Goal: Contribute content: Contribute content

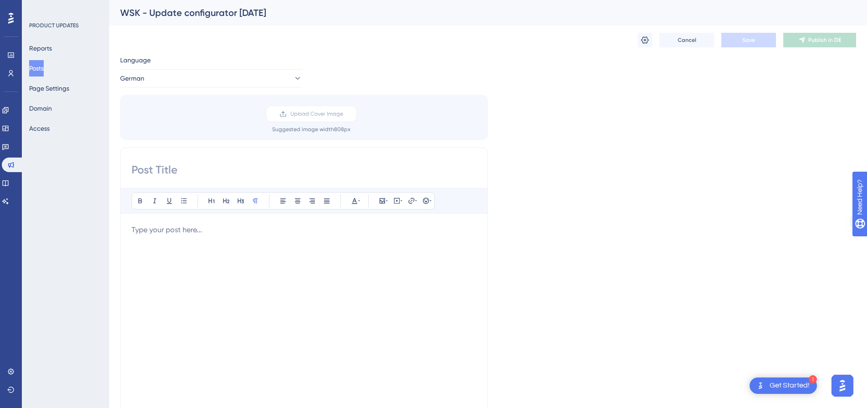
click at [218, 235] on div at bounding box center [304, 324] width 345 height 200
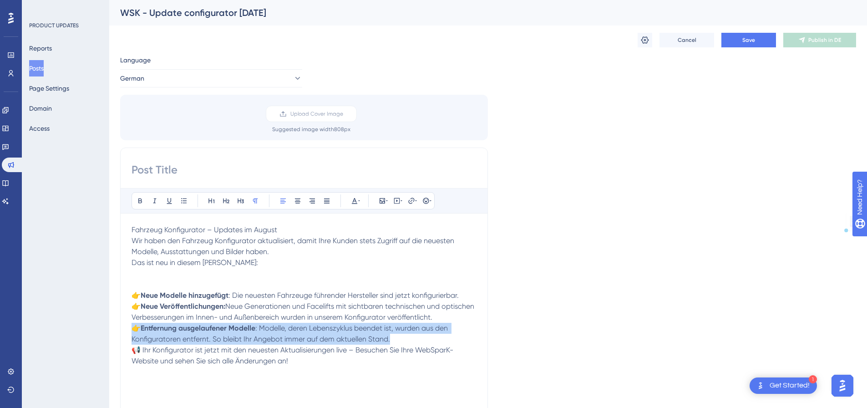
drag, startPoint x: 405, startPoint y: 339, endPoint x: 123, endPoint y: 327, distance: 281.5
click at [123, 327] on div "Bold Italic Underline Bullet Point Heading 1 Heading 2 Heading 3 Normal Align L…" at bounding box center [304, 291] width 368 height 289
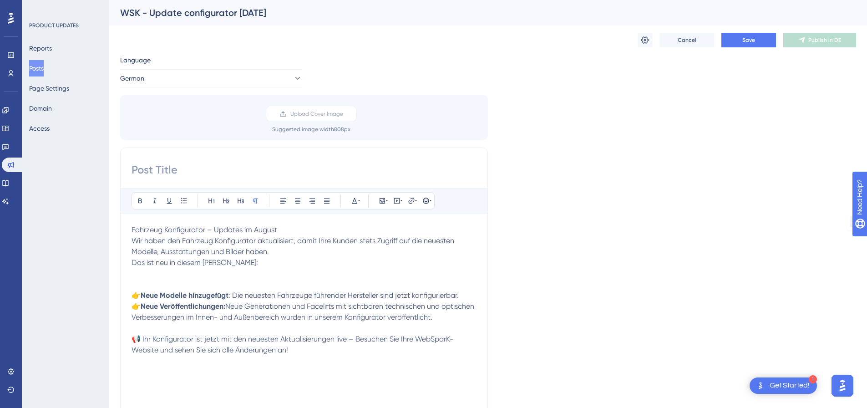
click at [484, 306] on div "Bold Italic Underline Bullet Point Heading 1 Heading 2 Heading 3 Normal Align L…" at bounding box center [304, 291] width 368 height 289
click at [459, 306] on p "👉 Neue Veröffentlichungen: Neue Generationen und Facelifts mit sichtbaren techn…" at bounding box center [304, 312] width 345 height 22
click at [463, 293] on p "👉 Neue Modelle hinzugefügt : Die neuesten Fahrzeuge führender Hersteller sind j…" at bounding box center [304, 295] width 345 height 11
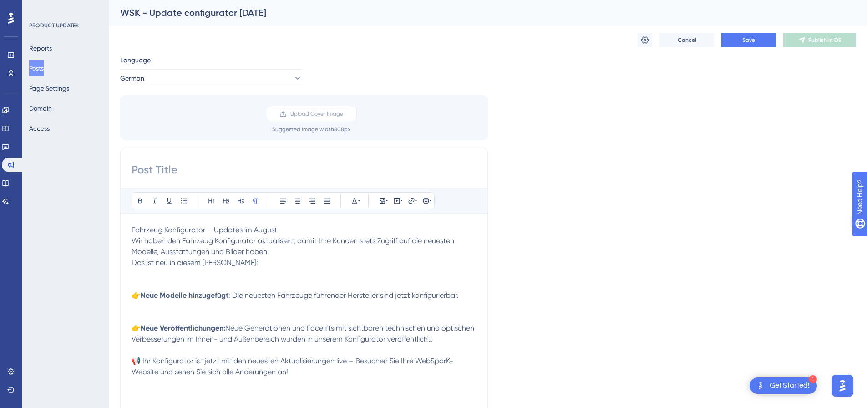
click at [441, 305] on p at bounding box center [304, 306] width 345 height 11
click at [440, 308] on p at bounding box center [304, 306] width 345 height 11
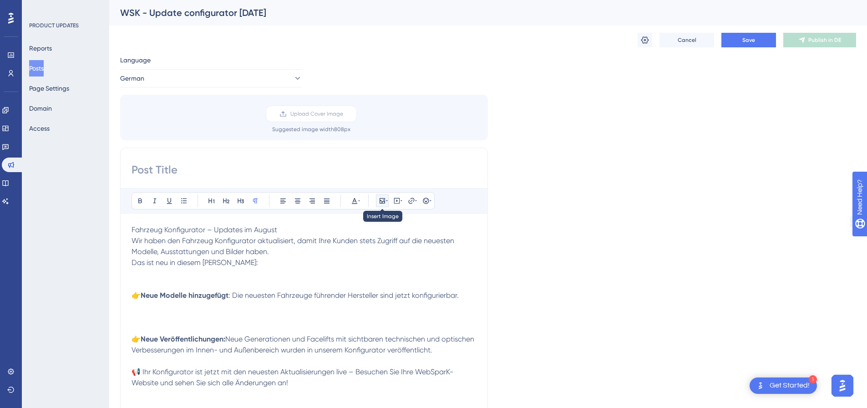
click at [383, 202] on icon at bounding box center [382, 200] width 5 height 5
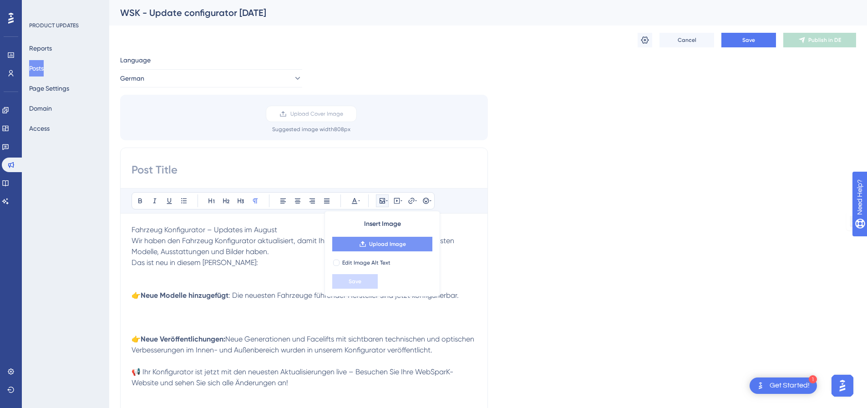
click at [384, 248] on button "Upload Image" at bounding box center [382, 244] width 100 height 15
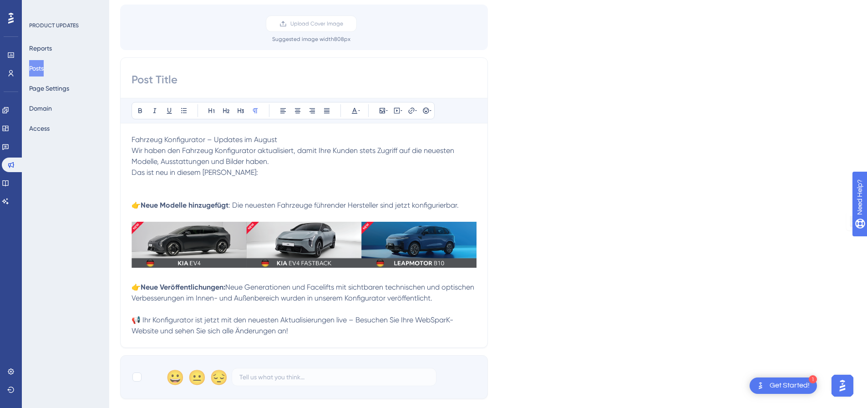
scroll to position [91, 0]
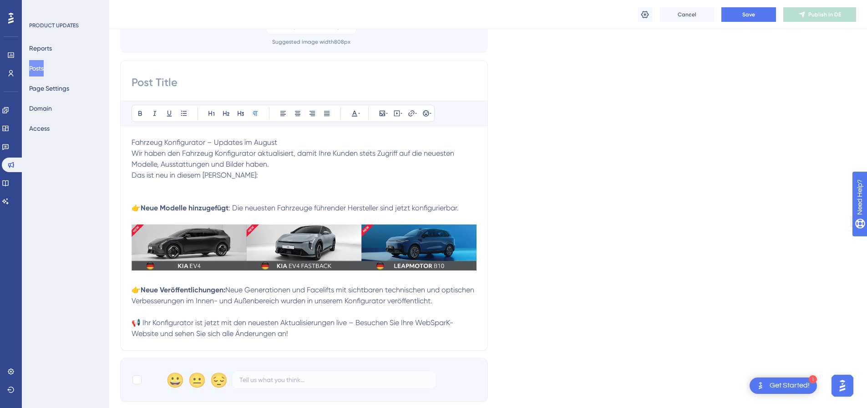
click at [289, 315] on p at bounding box center [304, 311] width 345 height 11
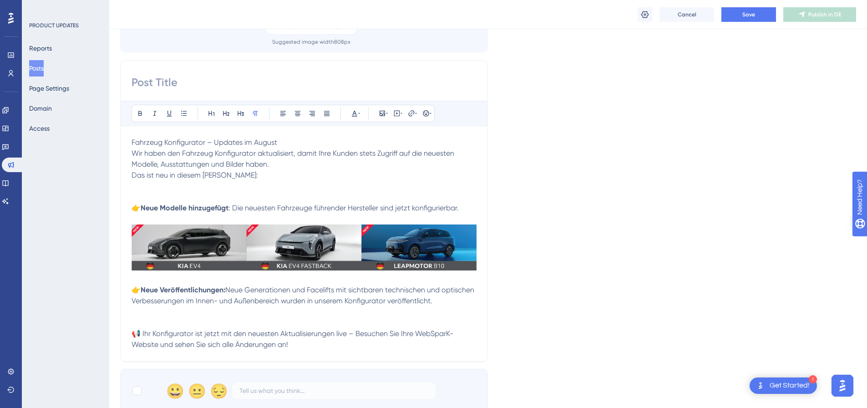
click at [289, 315] on p at bounding box center [304, 311] width 345 height 11
click at [387, 114] on icon at bounding box center [387, 113] width 2 height 1
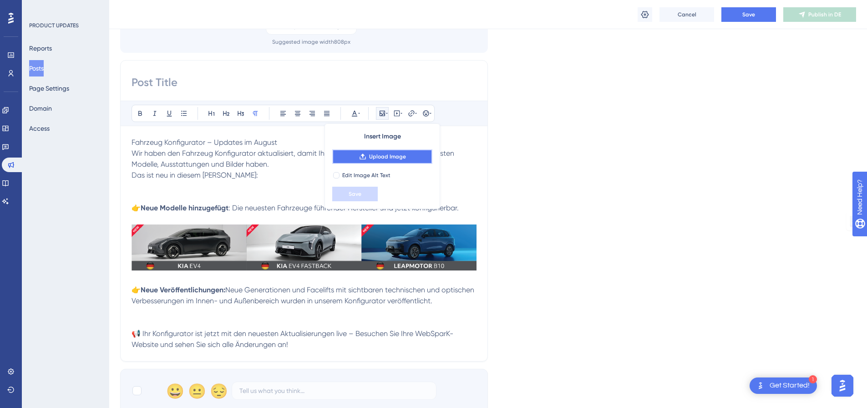
click at [379, 158] on span "Upload Image" at bounding box center [387, 156] width 37 height 7
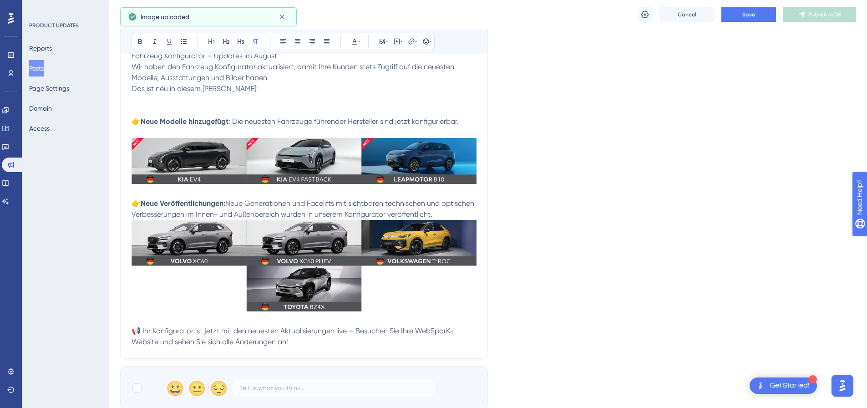
scroll to position [228, 0]
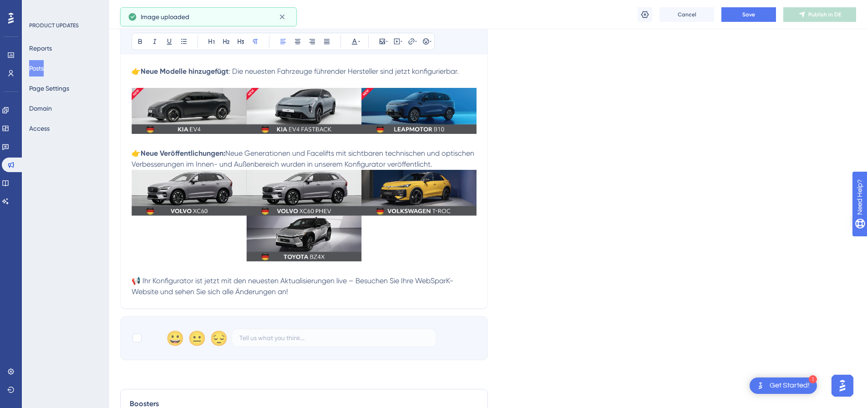
click at [473, 167] on p "👉 Neue Veröffentlichungen: Neue Generationen und Facelifts mit sichtbaren techn…" at bounding box center [304, 159] width 345 height 22
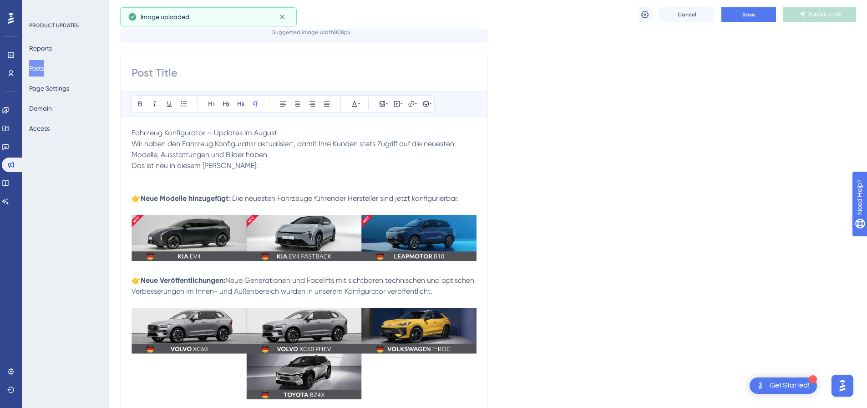
scroll to position [46, 0]
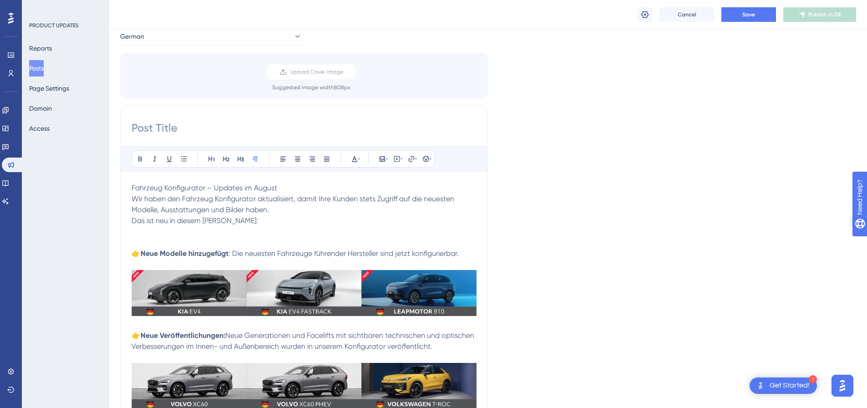
click at [329, 228] on p at bounding box center [304, 237] width 345 height 22
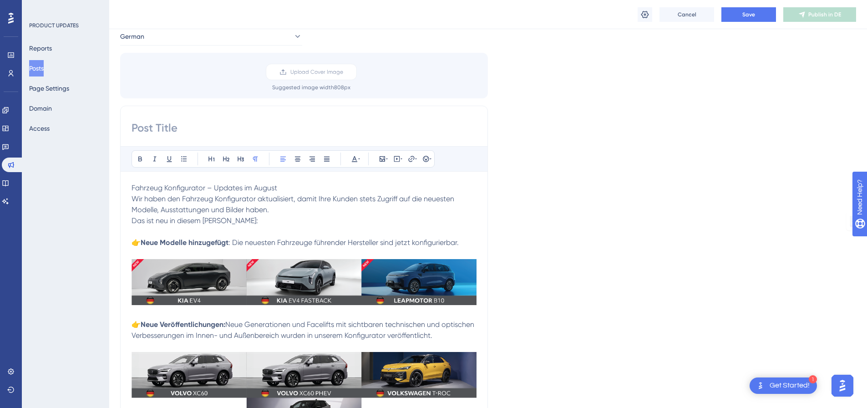
click at [283, 228] on p "Das ist neu in diesem [PERSON_NAME]:" at bounding box center [304, 226] width 345 height 22
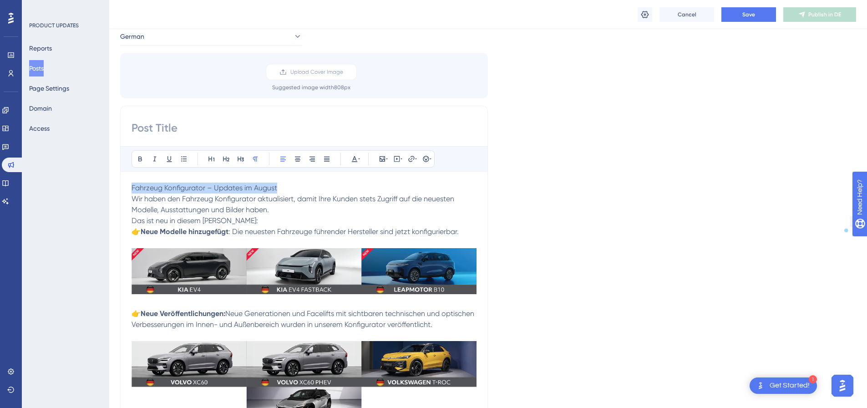
drag, startPoint x: 282, startPoint y: 188, endPoint x: 85, endPoint y: 167, distance: 198.2
click at [109, 167] on div "Performance Users Engagement Widgets Feedback Product Updates Knowledge Base AI…" at bounding box center [488, 335] width 758 height 763
click at [195, 127] on input at bounding box center [304, 128] width 345 height 15
paste input "Fahrzeug Konfigurator – Updates im August"
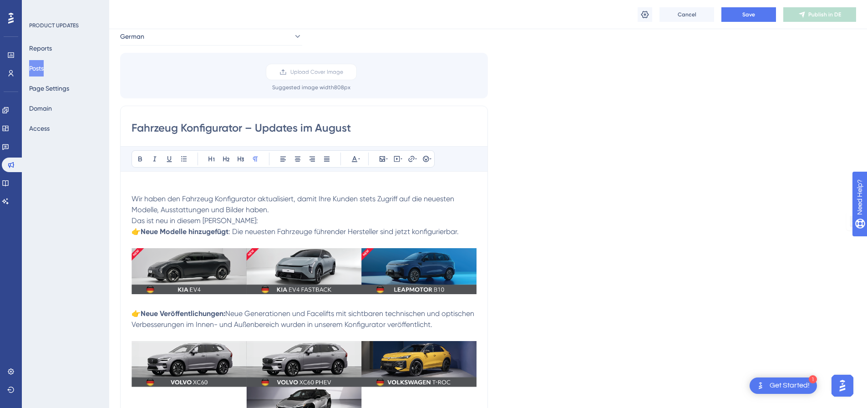
click at [133, 199] on span "Wir haben den Fahrzeug Konfigurator aktualisiert, damit Ihre Kunden stets Zugri…" at bounding box center [294, 204] width 325 height 20
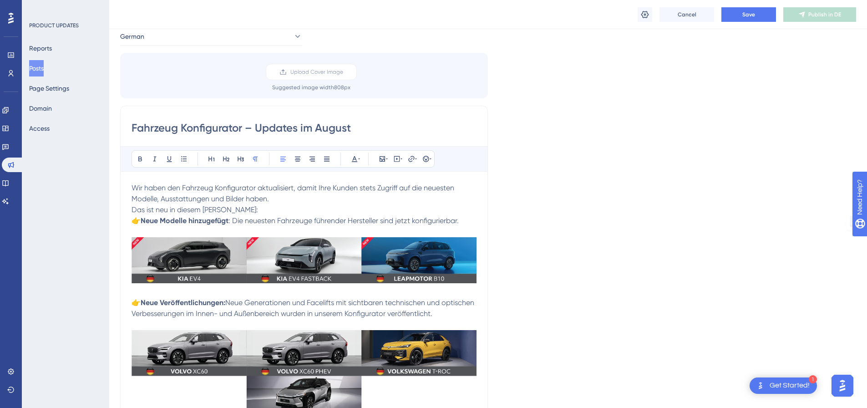
click at [333, 124] on input "Fahrzeug Konfigurator – Updates im August" at bounding box center [304, 128] width 345 height 15
paste input "Oktober"
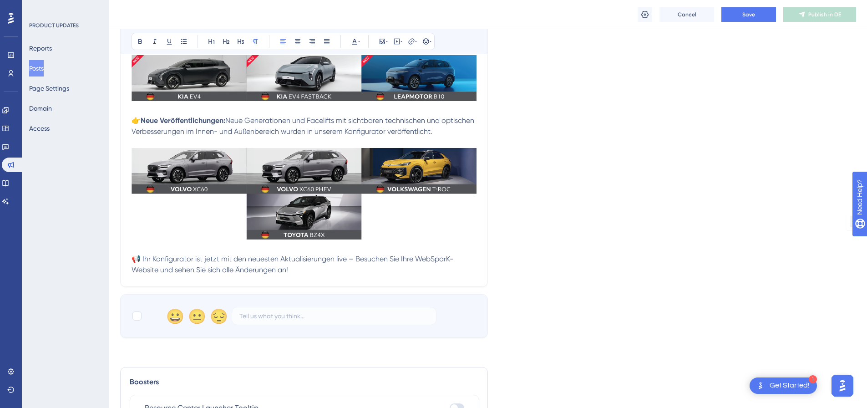
scroll to position [359, 0]
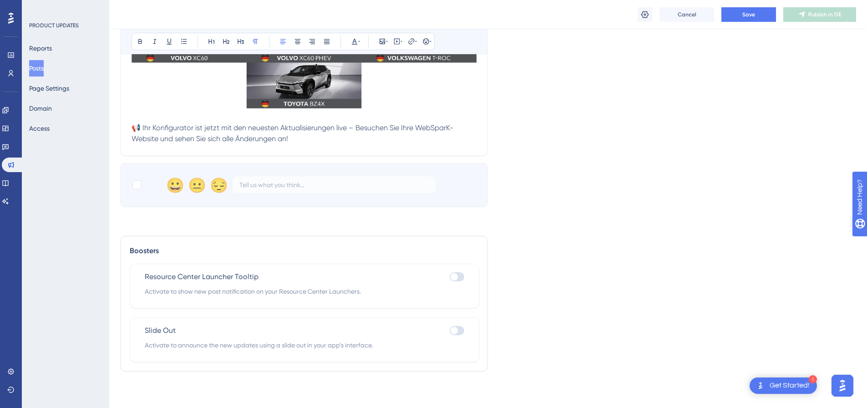
type input "Fahrzeug Konfigurator – Updates im Oktober"
click at [131, 186] on div "😀 😐 😔" at bounding box center [304, 185] width 368 height 44
click at [134, 187] on div at bounding box center [136, 184] width 9 height 9
checkbox input "true"
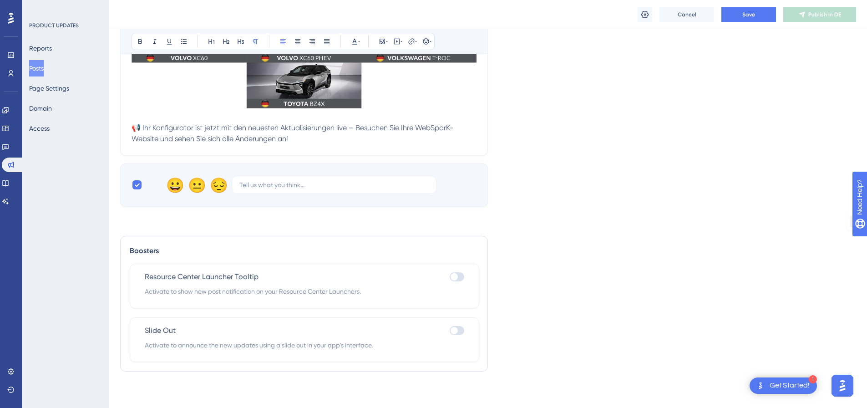
click at [456, 327] on div at bounding box center [454, 330] width 7 height 7
click at [450, 330] on input "checkbox" at bounding box center [449, 330] width 0 height 0
checkbox input "true"
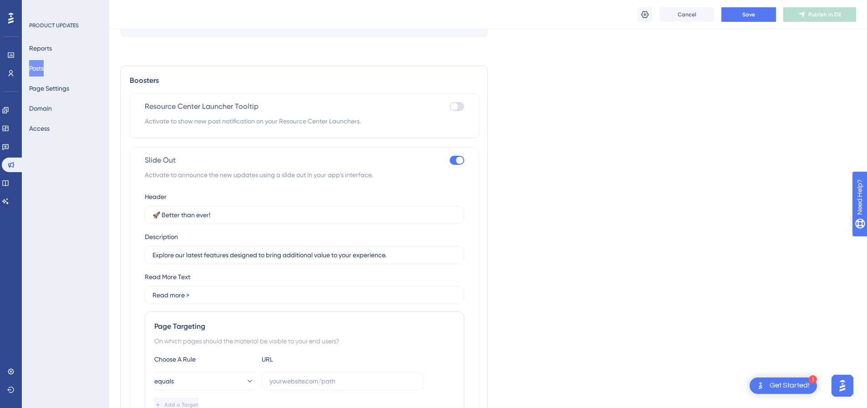
scroll to position [586, 0]
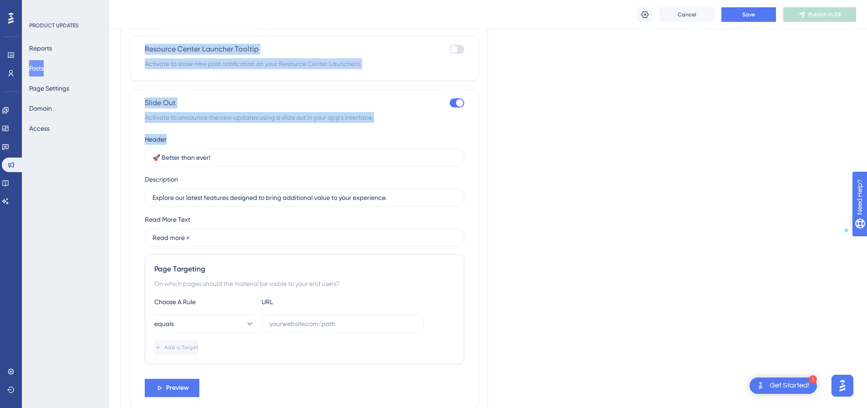
drag, startPoint x: 303, startPoint y: 166, endPoint x: 92, endPoint y: 154, distance: 210.6
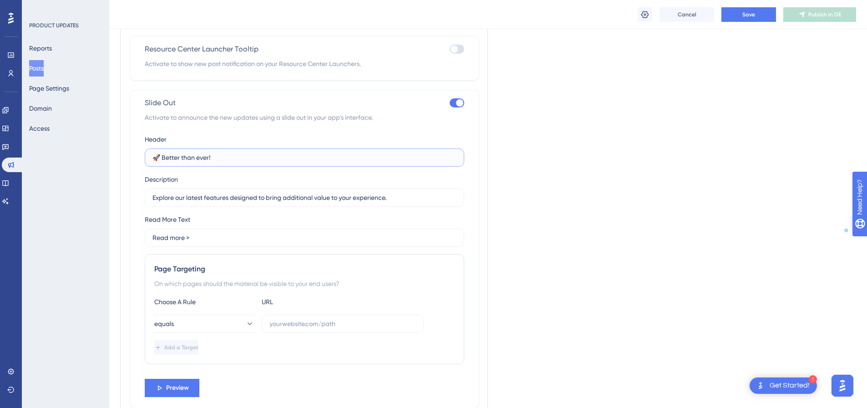
click at [193, 157] on input "🚀 Better than ever!" at bounding box center [304, 157] width 304 height 10
drag, startPoint x: 214, startPoint y: 157, endPoint x: 121, endPoint y: 152, distance: 93.5
click at [121, 151] on div "Boosters Resource Center Launcher Tooltip Activate to show new post notificatio…" at bounding box center [304, 213] width 368 height 410
paste input "Neuerungen im Fahrzeugkonfigurator"
type input "🚗 Neuerungen im Fahrzeugkonfigurator"
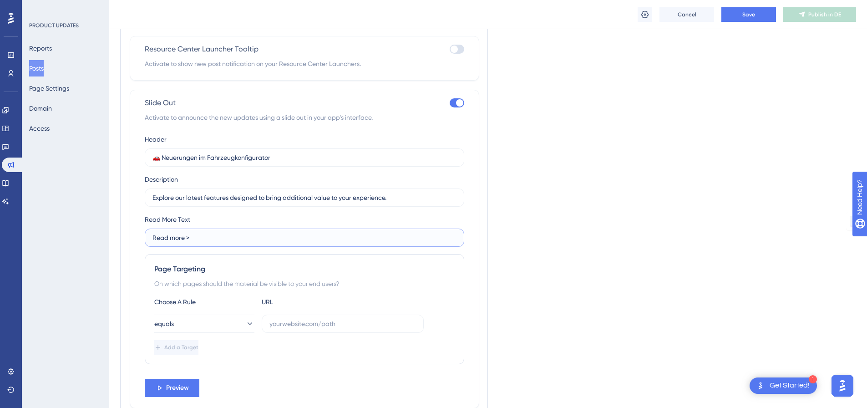
drag, startPoint x: 237, startPoint y: 239, endPoint x: 125, endPoint y: 222, distance: 112.7
click at [125, 222] on div "Boosters Resource Center Launcher Tooltip Activate to show new post notificatio…" at bounding box center [304, 213] width 368 height 410
drag, startPoint x: 404, startPoint y: 194, endPoint x: 25, endPoint y: 166, distance: 380.2
paste input "Neue Modelle und August-Updates"
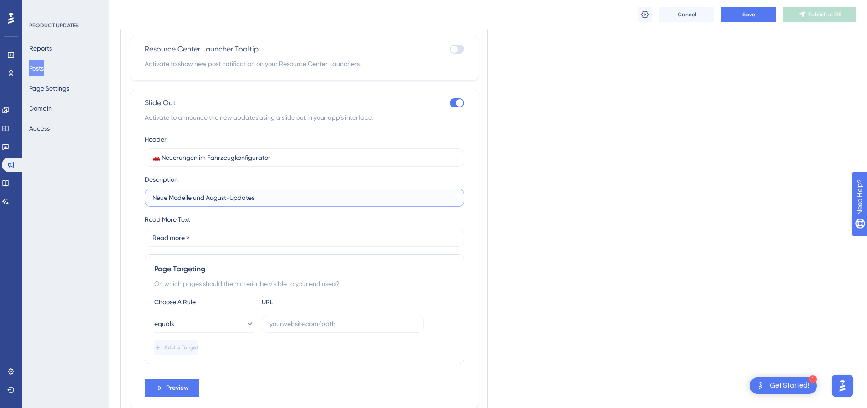
click at [223, 196] on input "Neue Modelle und August-Updates" at bounding box center [304, 198] width 304 height 10
type input "Neue Modelle und Oktober-Updates"
drag, startPoint x: 220, startPoint y: 241, endPoint x: 126, endPoint y: 231, distance: 94.7
click at [125, 231] on div "Boosters Resource Center Launcher Tooltip Activate to show new post notificatio…" at bounding box center [304, 213] width 368 height 410
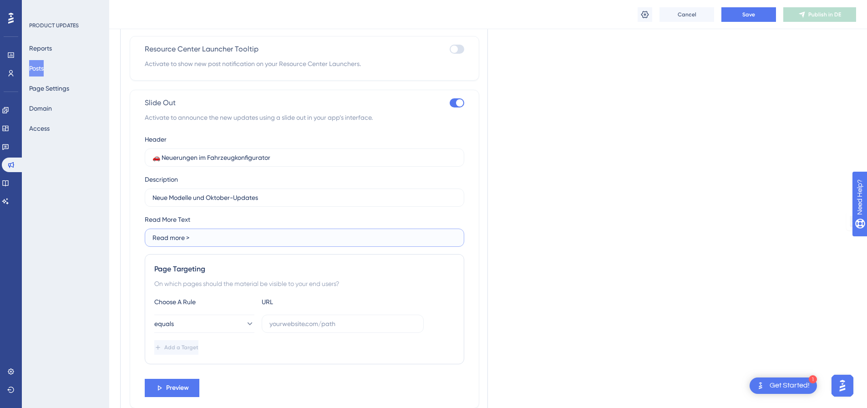
paste input "Mehr erfahren"
type input "Mehr erfahren >"
click at [228, 323] on button "equals" at bounding box center [204, 324] width 100 height 18
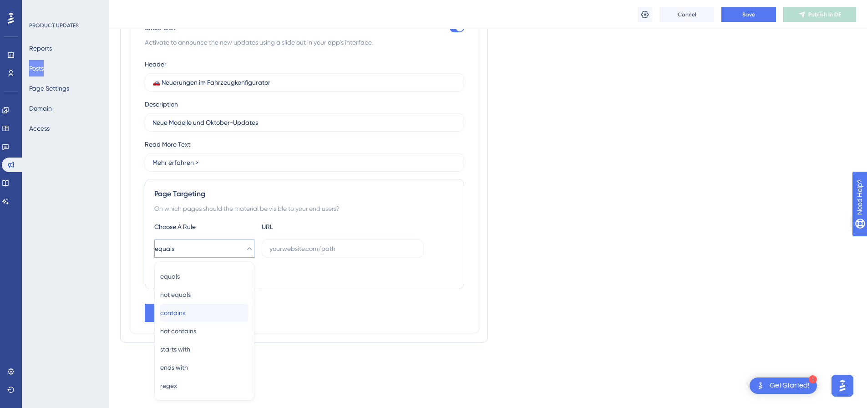
click at [208, 307] on div "contains contains" at bounding box center [204, 313] width 88 height 18
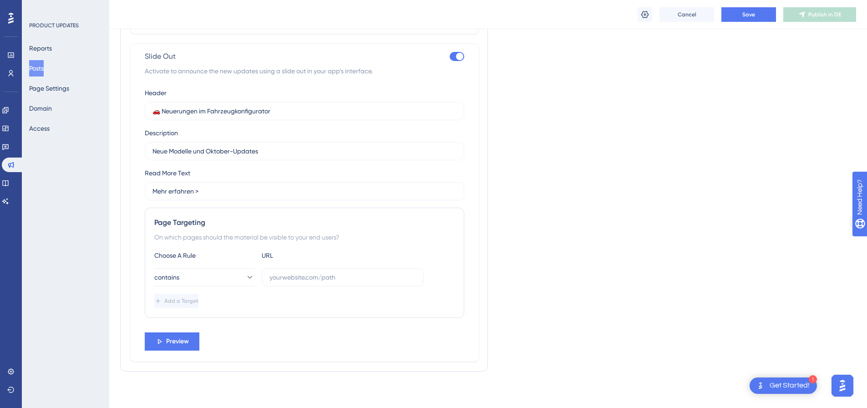
scroll to position [633, 0]
click at [281, 281] on input "text" at bounding box center [342, 277] width 147 height 10
paste input "/wp-admin/"
type input "/wp-admin/"
click at [184, 340] on span "Preview" at bounding box center [177, 341] width 23 height 11
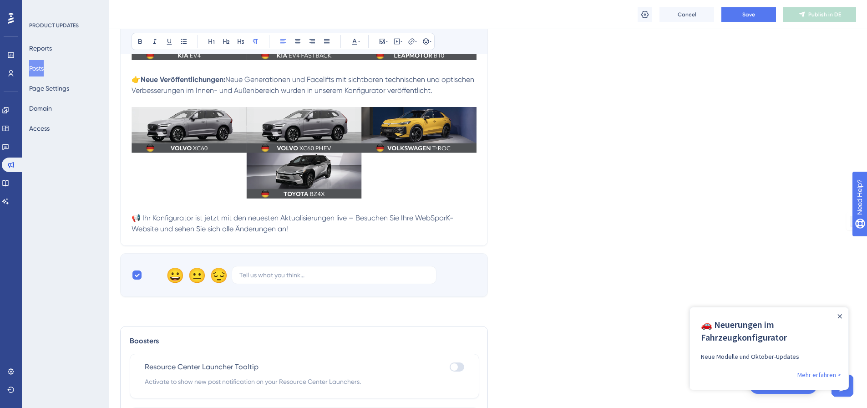
scroll to position [0, 0]
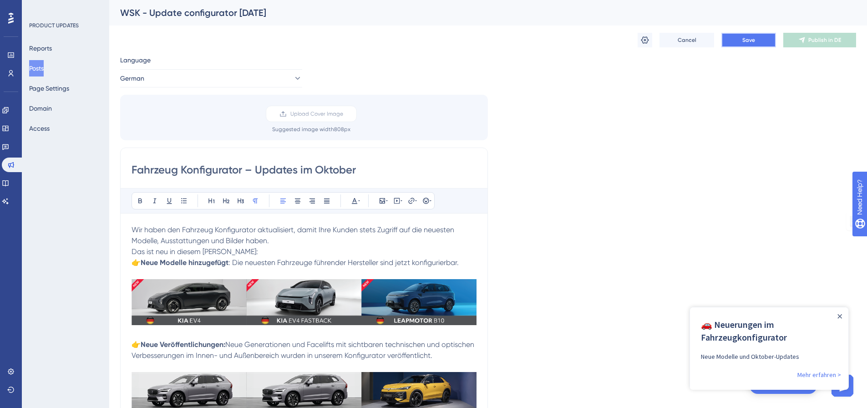
click at [741, 43] on button "Save" at bounding box center [748, 40] width 55 height 15
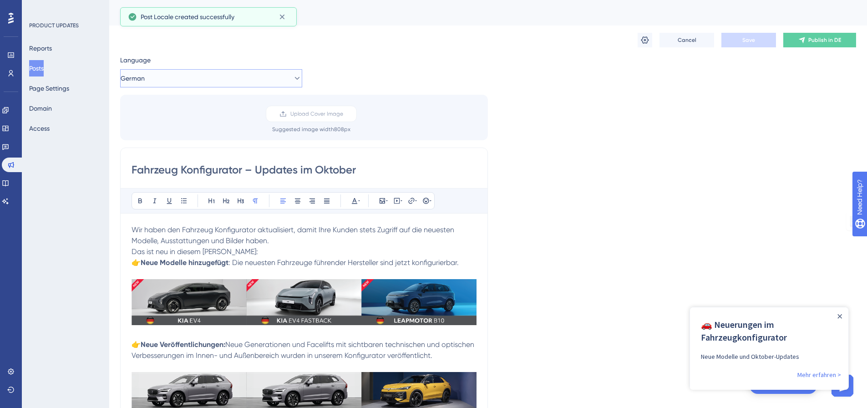
click at [254, 76] on button "German" at bounding box center [211, 78] width 182 height 18
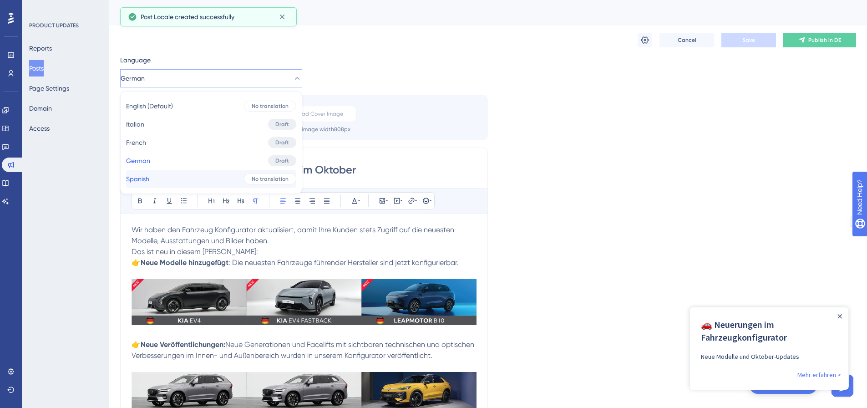
click at [207, 187] on button "Spanish Spanish No translation" at bounding box center [211, 179] width 170 height 18
checkbox input "false"
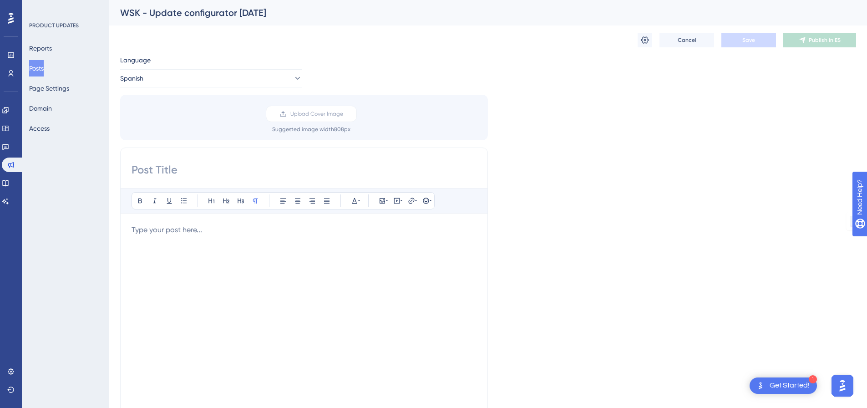
click at [188, 250] on div at bounding box center [304, 324] width 345 height 200
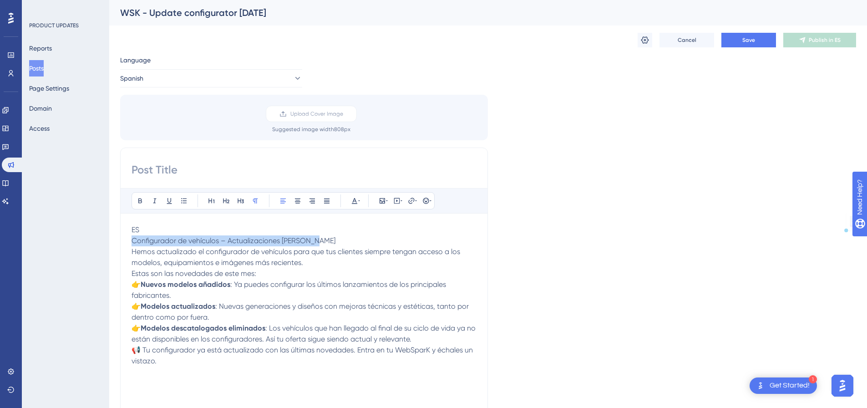
drag, startPoint x: 253, startPoint y: 248, endPoint x: 129, endPoint y: 240, distance: 123.6
click at [129, 240] on div "Bold Italic Underline Bullet Point Heading 1 Heading 2 Heading 3 Normal Align L…" at bounding box center [304, 291] width 368 height 289
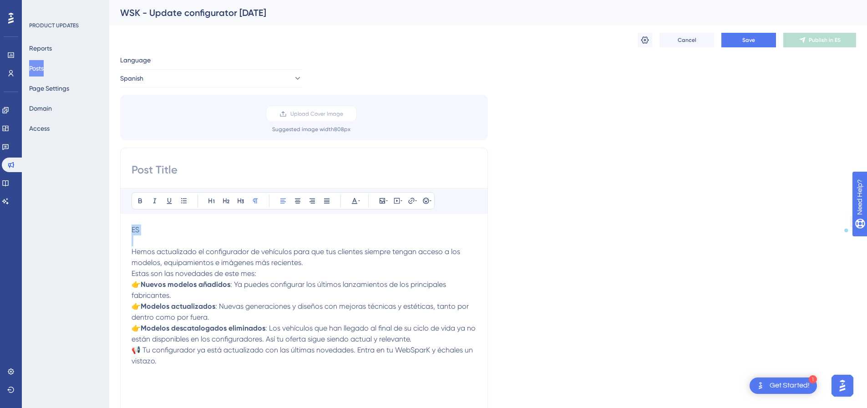
drag, startPoint x: 132, startPoint y: 252, endPoint x: 124, endPoint y: 229, distance: 24.8
click at [124, 229] on div "Bold Italic Underline Bullet Point Heading 1 Heading 2 Heading 3 Normal Align L…" at bounding box center [304, 291] width 368 height 289
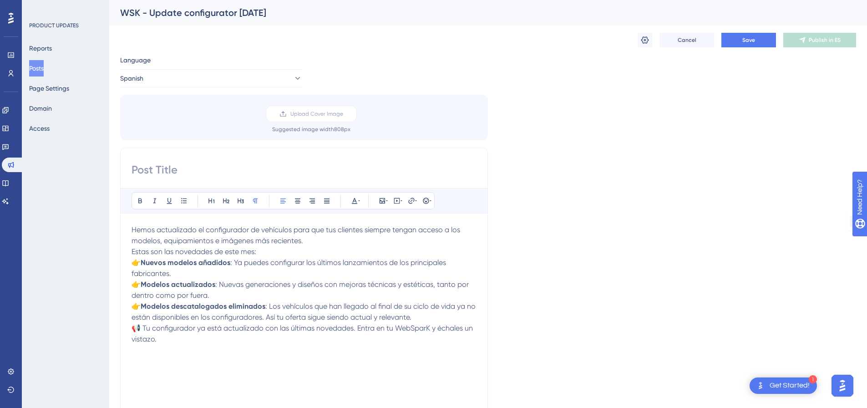
click at [167, 171] on input at bounding box center [304, 170] width 345 height 15
paste input "Configurador de vehículos – Actualizaciones [PERSON_NAME]"
click at [384, 172] on input "Configurador de vehículos – Actualizaciones [PERSON_NAME]" at bounding box center [304, 170] width 345 height 15
type input "Configurador de vehículos – Actualizaciones de octubre"
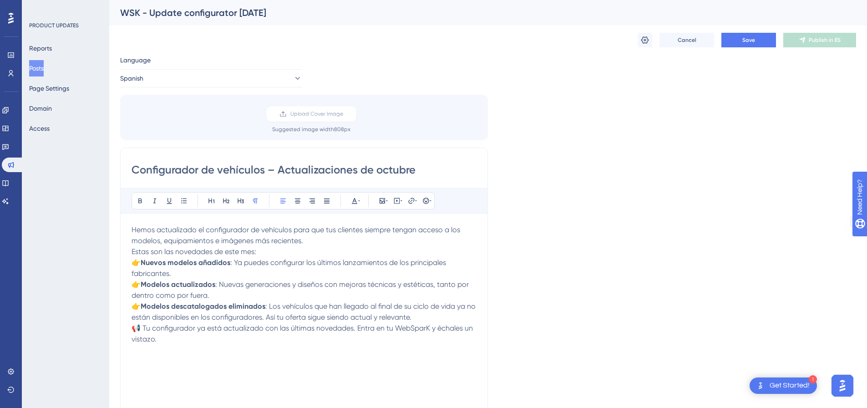
click at [319, 280] on span ": Nuevas generaciones y diseños con mejoras técnicas y estéticas, tanto por den…" at bounding box center [301, 290] width 339 height 20
click at [319, 274] on p "👉 Nuevos modelos añadidos : Ya puedes configurar los últimos lanzamientos de lo…" at bounding box center [304, 268] width 345 height 22
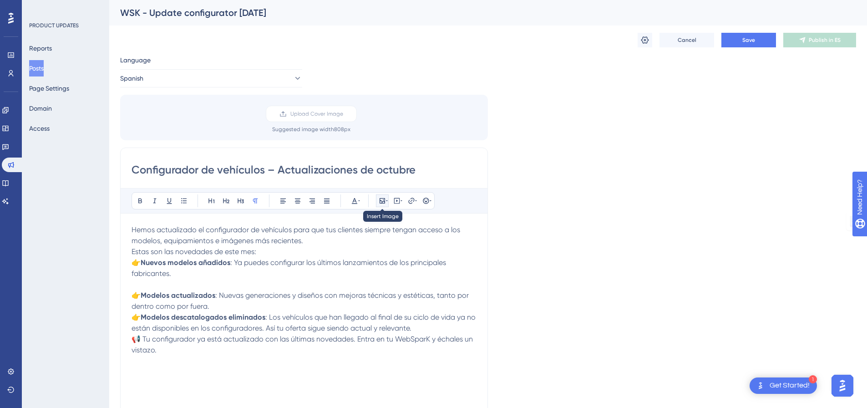
click at [382, 202] on icon at bounding box center [382, 200] width 5 height 5
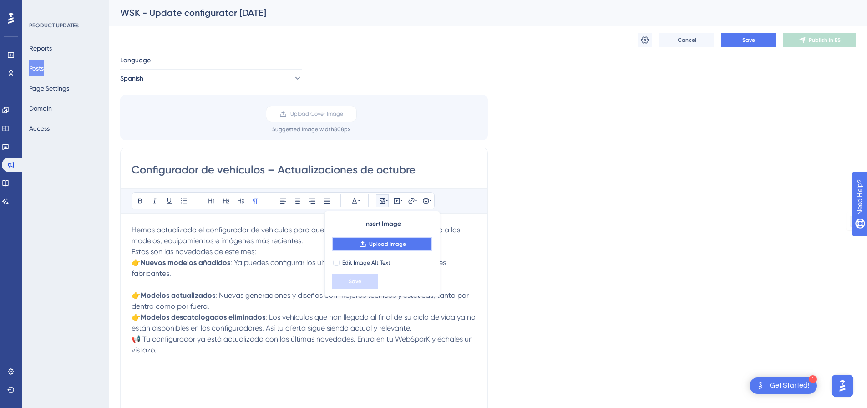
click at [381, 243] on span "Upload Image" at bounding box center [387, 243] width 37 height 7
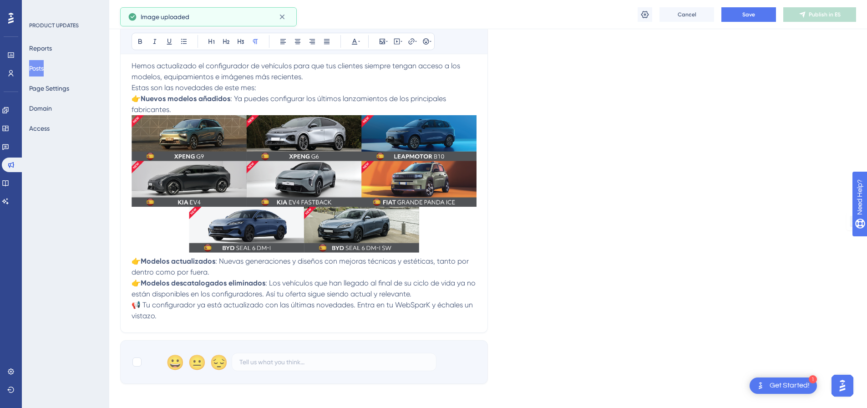
scroll to position [182, 0]
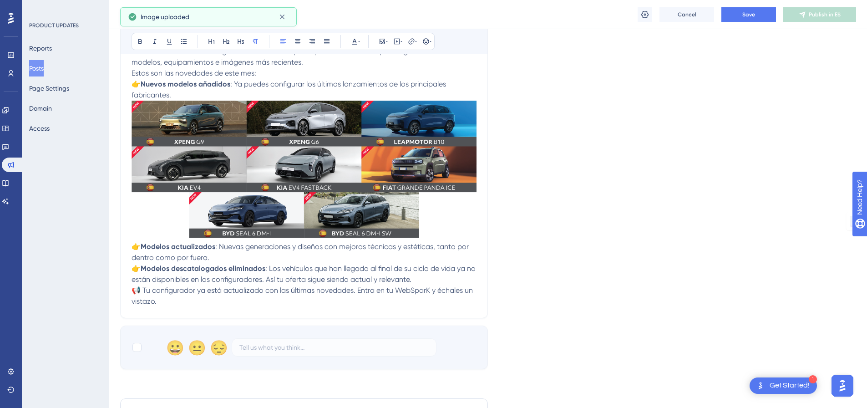
click at [244, 259] on p "👉 Modelos actualizados : Nuevas generaciones y diseños con mejoras técnicas y e…" at bounding box center [304, 252] width 345 height 22
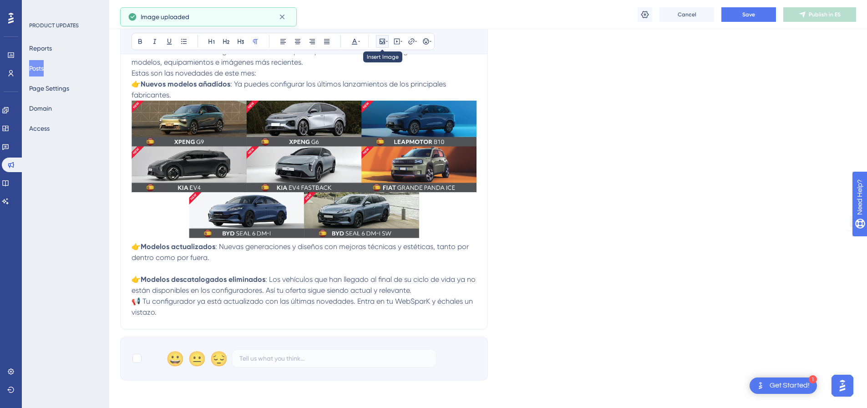
click at [379, 41] on icon at bounding box center [382, 41] width 7 height 7
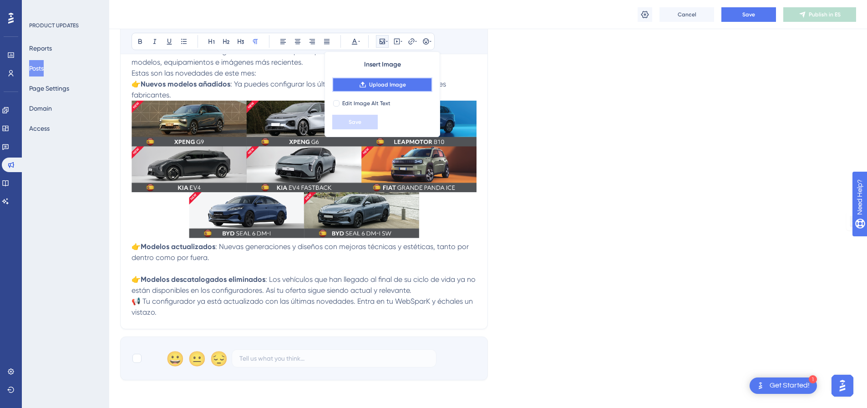
click at [393, 88] on span "Upload Image" at bounding box center [387, 84] width 37 height 7
click at [467, 294] on p "👉 Modelos descatalogados eliminados : Los vehículos que han llegado al final de…" at bounding box center [304, 285] width 345 height 22
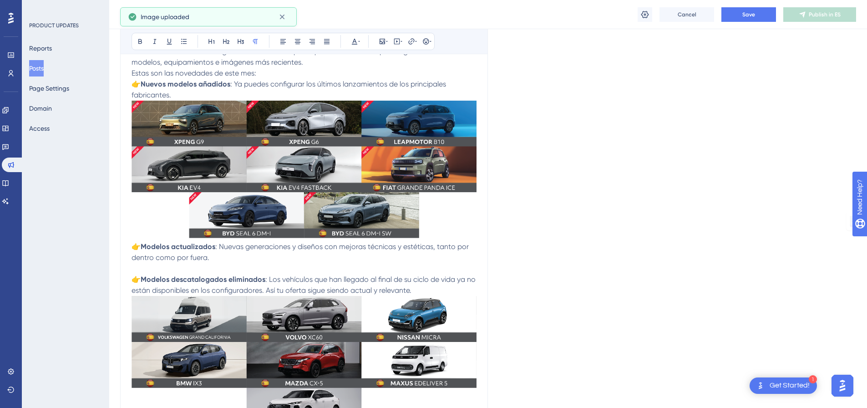
click at [422, 322] on img at bounding box center [304, 364] width 345 height 137
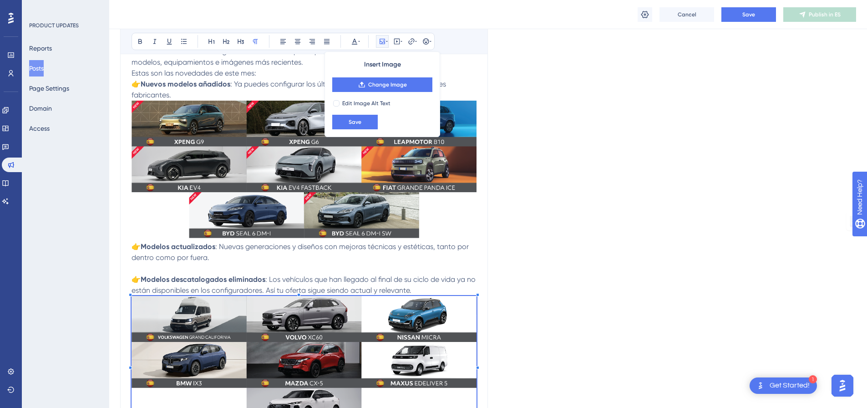
click at [217, 266] on p at bounding box center [304, 268] width 345 height 11
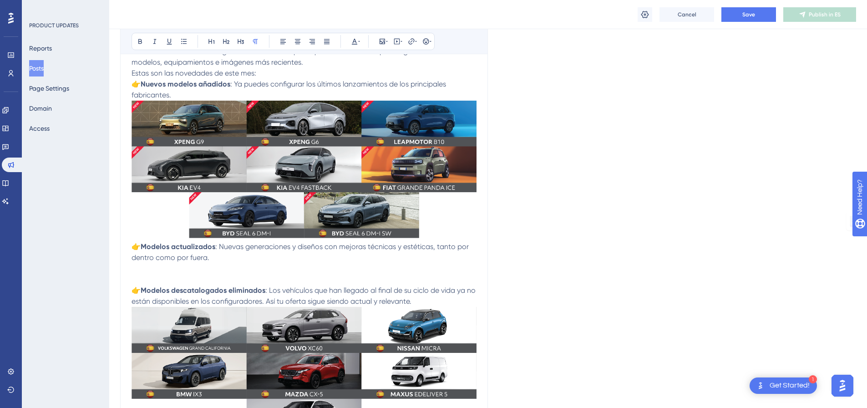
drag, startPoint x: 212, startPoint y: 333, endPoint x: 204, endPoint y: 271, distance: 61.9
click at [205, 270] on div "Hemos actualizado el configurador de vehículos para que tus clientes siempre te…" at bounding box center [304, 263] width 345 height 435
click at [199, 320] on img at bounding box center [304, 375] width 345 height 137
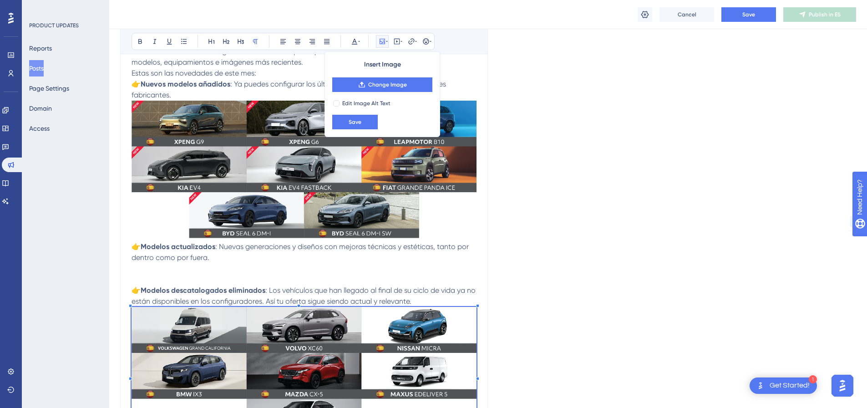
click at [191, 312] on img at bounding box center [304, 375] width 345 height 137
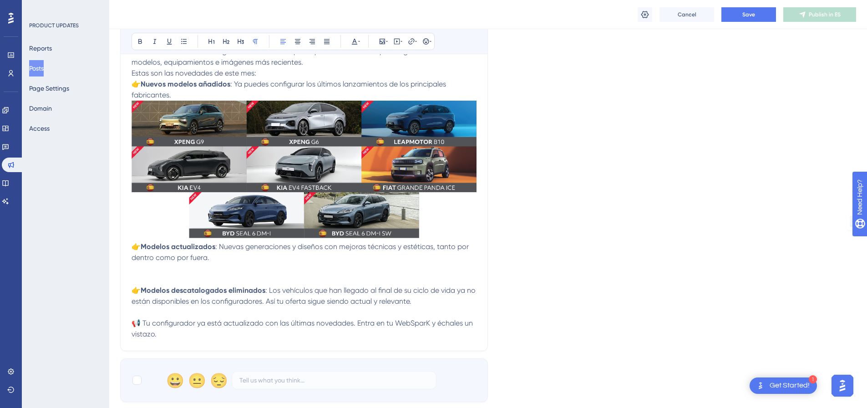
click at [192, 269] on p at bounding box center [304, 268] width 345 height 11
click at [384, 40] on icon at bounding box center [382, 41] width 7 height 7
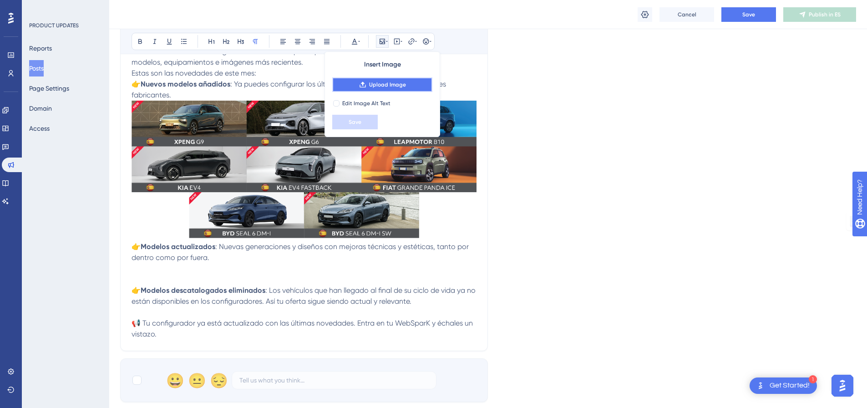
click at [371, 87] on span "Upload Image" at bounding box center [387, 84] width 37 height 7
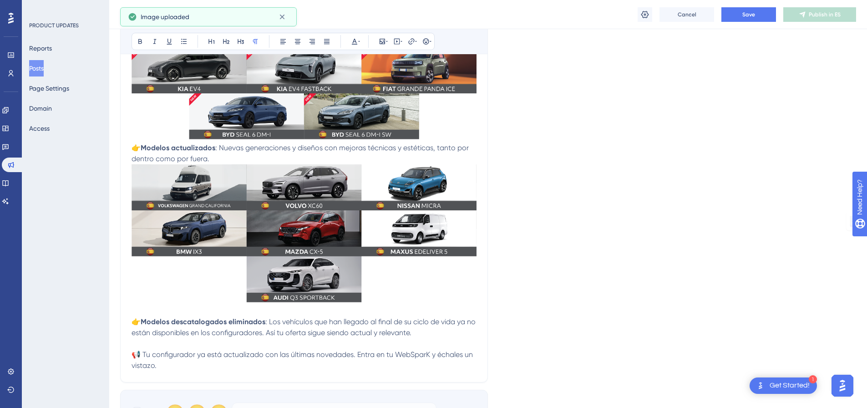
scroll to position [364, 0]
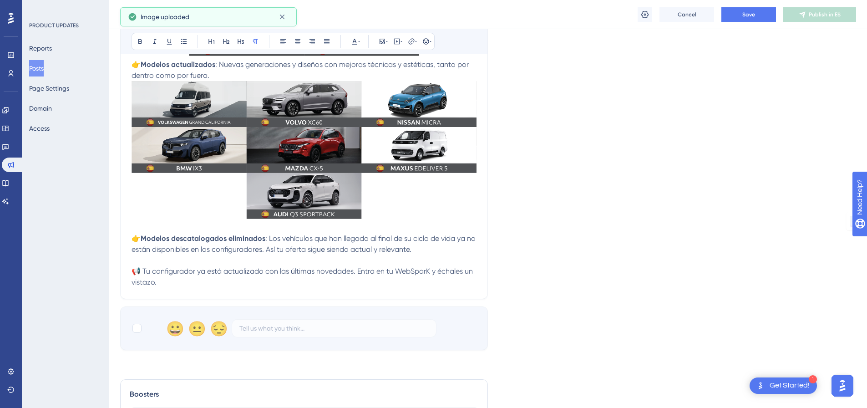
click at [228, 230] on p at bounding box center [304, 227] width 345 height 11
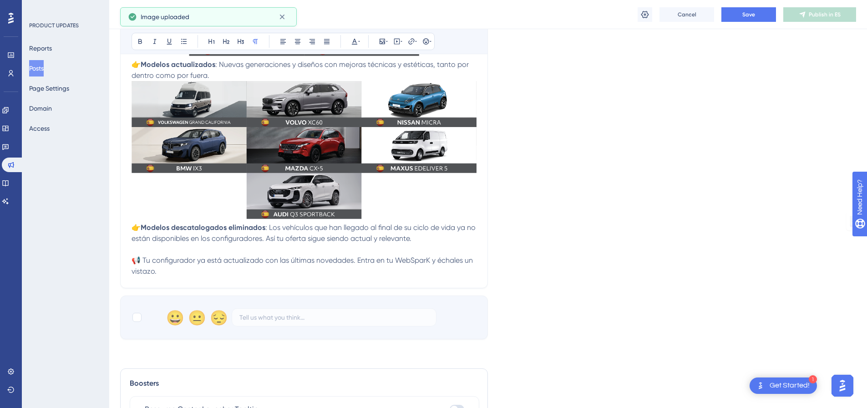
click at [227, 248] on p at bounding box center [304, 249] width 345 height 11
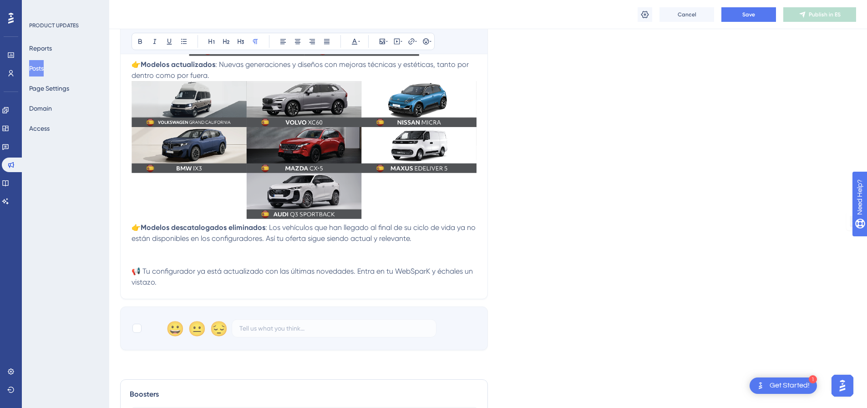
click at [134, 229] on span "👉" at bounding box center [136, 227] width 9 height 9
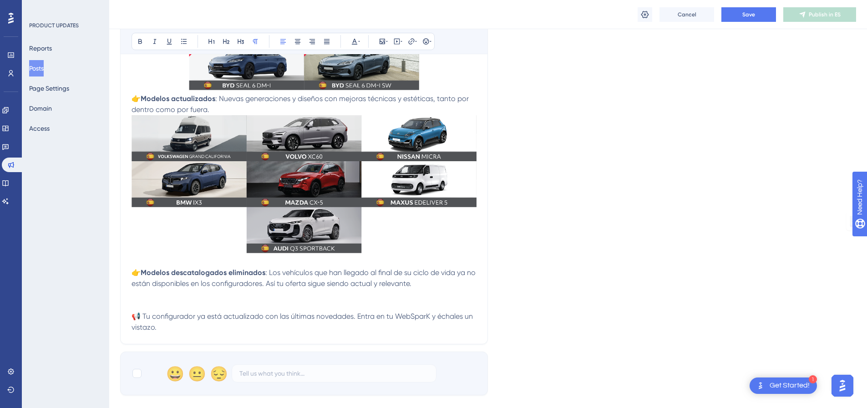
scroll to position [273, 0]
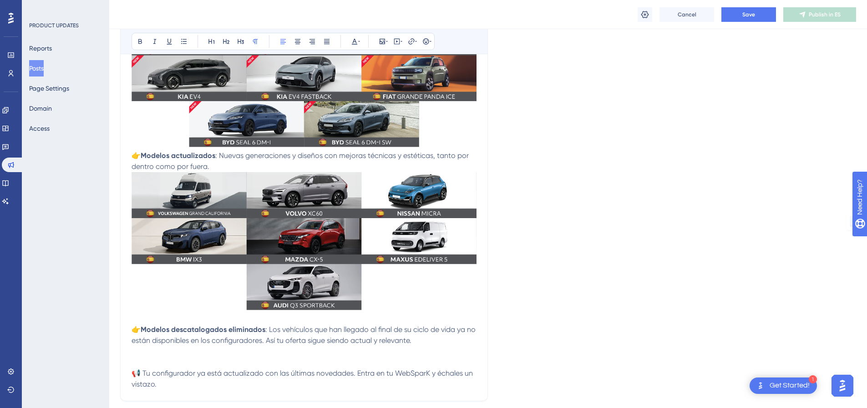
click at [223, 164] on p "👉 Modelos actualizados : Nuevas generaciones y diseños con mejoras técnicas y e…" at bounding box center [304, 161] width 345 height 22
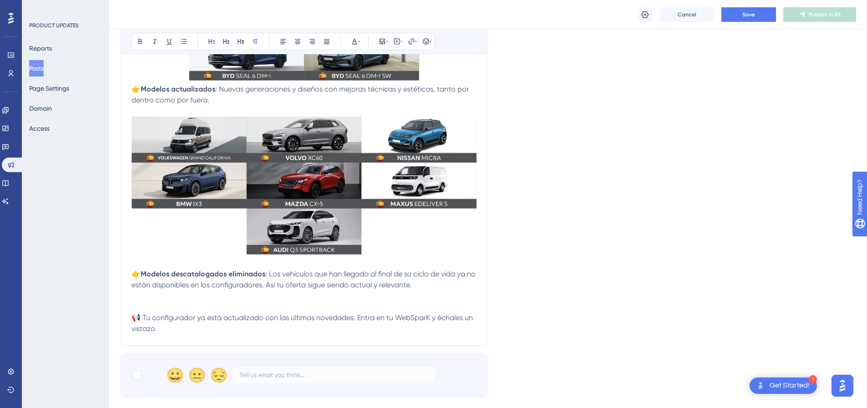
scroll to position [410, 0]
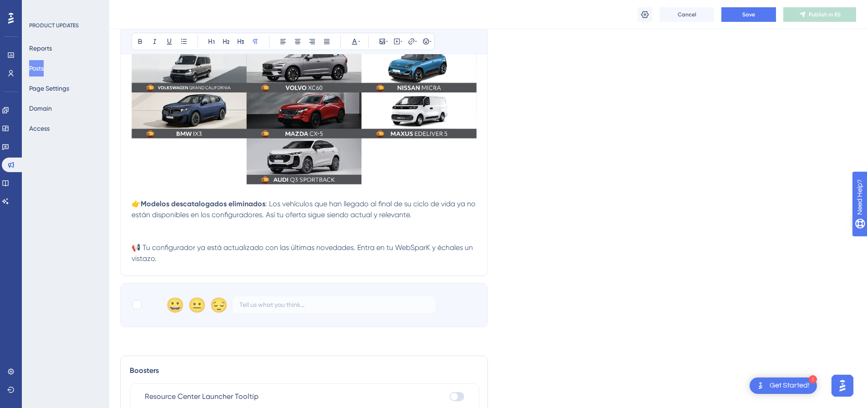
click at [186, 232] on p at bounding box center [304, 236] width 345 height 11
click at [383, 42] on icon at bounding box center [382, 41] width 7 height 7
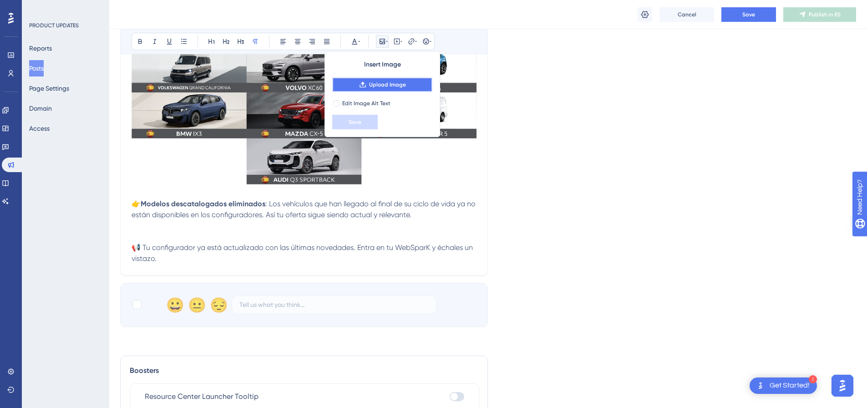
click at [375, 89] on button "Upload Image" at bounding box center [382, 84] width 100 height 15
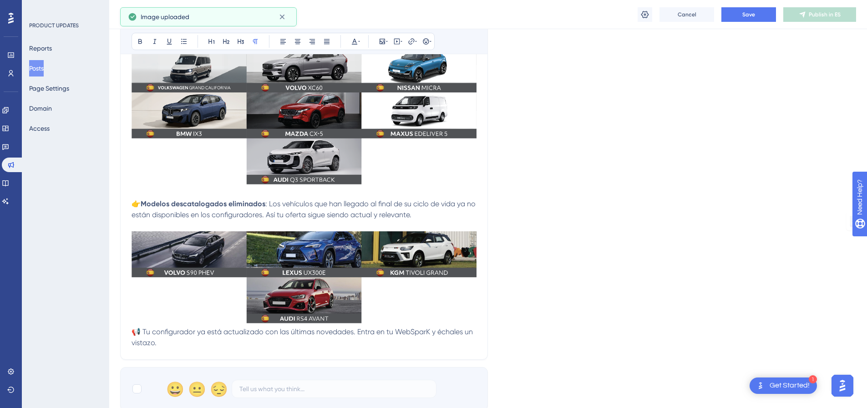
click at [413, 315] on img at bounding box center [304, 277] width 345 height 92
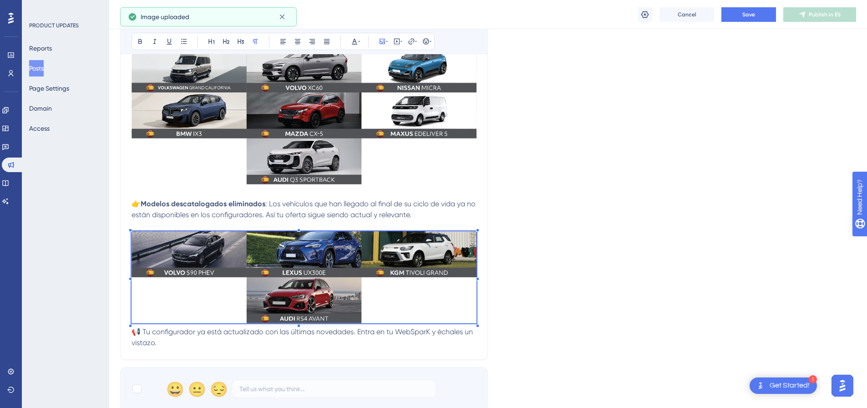
click at [153, 335] on span "📢 Tu configurador ya está actualizado con las últimas novedades. Entra en tu We…" at bounding box center [303, 337] width 343 height 20
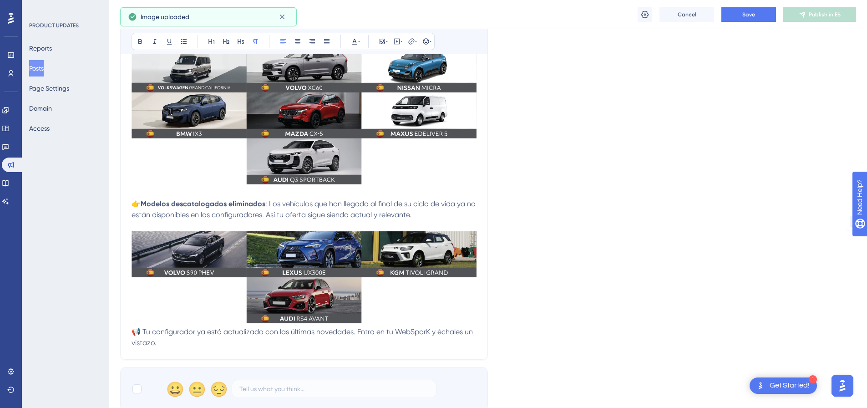
click at [132, 334] on span "📢 Tu configurador ya está actualizado con las últimas novedades. Entra en tu We…" at bounding box center [303, 337] width 343 height 20
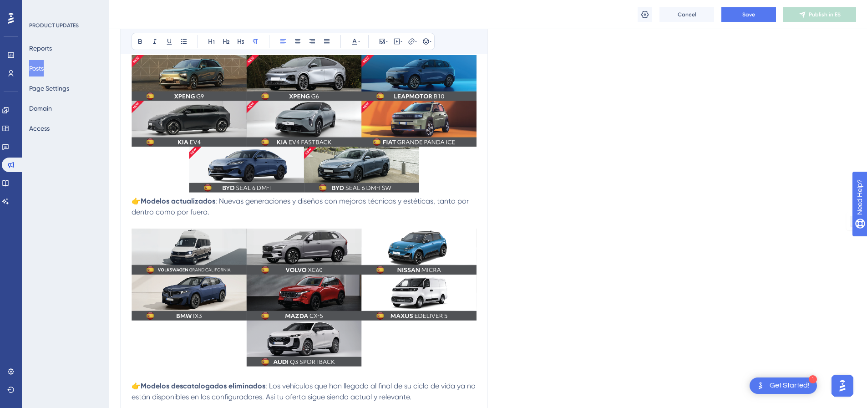
scroll to position [46, 0]
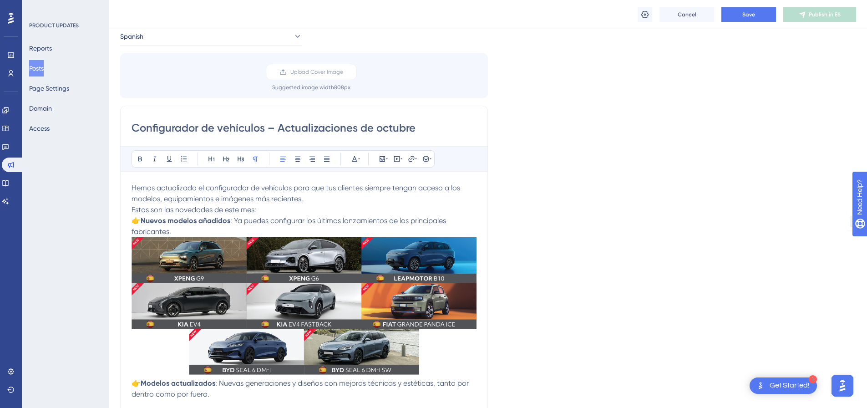
click at [275, 212] on p "Estas son las novedades de este mes:" at bounding box center [304, 209] width 345 height 11
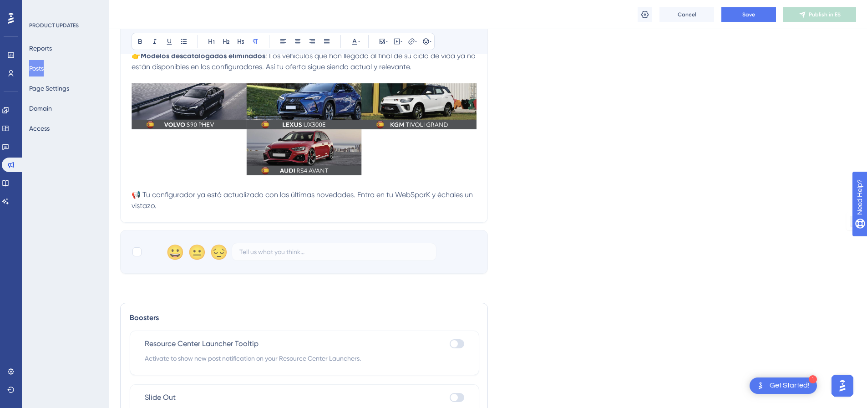
scroll to position [635, 0]
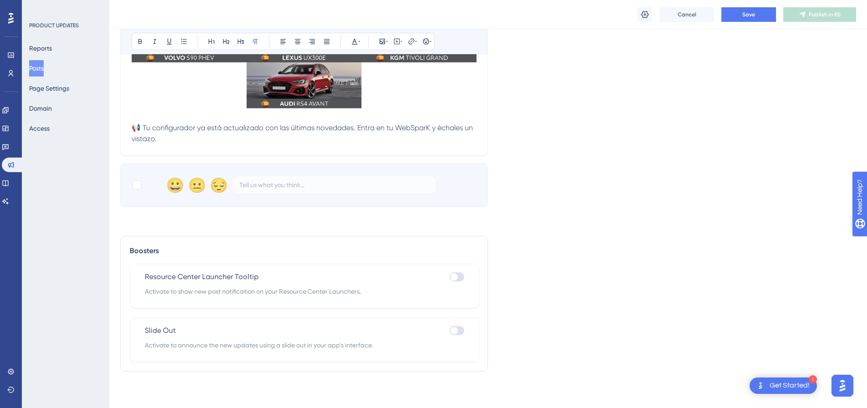
click at [143, 190] on div "😀 😐 😔" at bounding box center [304, 185] width 368 height 44
click at [143, 188] on label at bounding box center [138, 184] width 13 height 11
checkbox input "true"
click at [456, 328] on div at bounding box center [454, 330] width 7 height 7
click at [450, 330] on input "checkbox" at bounding box center [449, 330] width 0 height 0
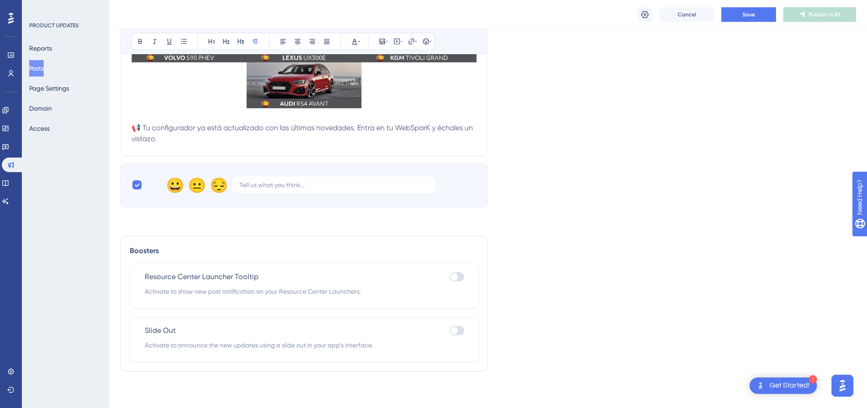
checkbox input "true"
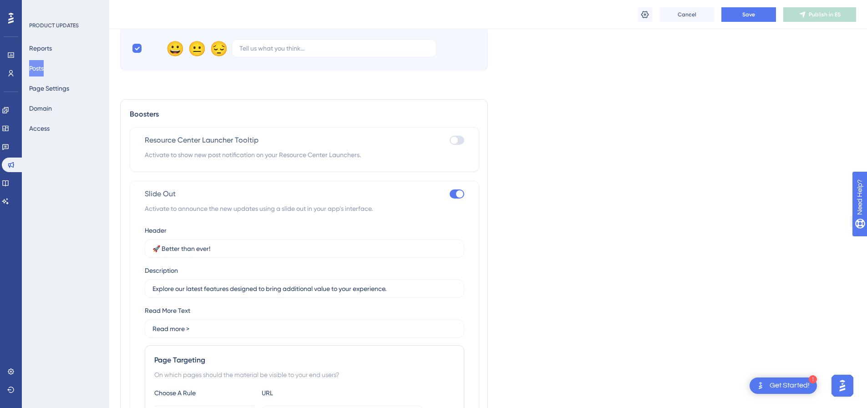
drag, startPoint x: 227, startPoint y: 254, endPoint x: 138, endPoint y: 248, distance: 89.0
click at [138, 248] on div "Slide Out Activate to announce the new updates using a slide out in your app’s …" at bounding box center [305, 340] width 350 height 319
drag, startPoint x: 157, startPoint y: 247, endPoint x: 259, endPoint y: 249, distance: 101.5
click at [259, 249] on input "🚀 Better than ever!" at bounding box center [304, 249] width 304 height 10
click at [257, 249] on input "🚀 Better than ever!" at bounding box center [304, 249] width 304 height 10
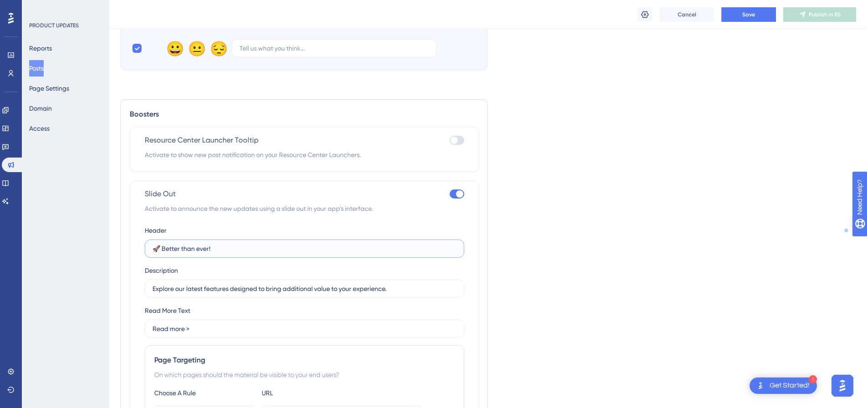
drag, startPoint x: 251, startPoint y: 247, endPoint x: 149, endPoint y: 247, distance: 101.5
click at [149, 247] on label "🚀 Better than ever!" at bounding box center [305, 248] width 320 height 18
paste input "Novedades en el Configurador de vehículos"
type input "🚗 Novedades en el Configurador de vehículos"
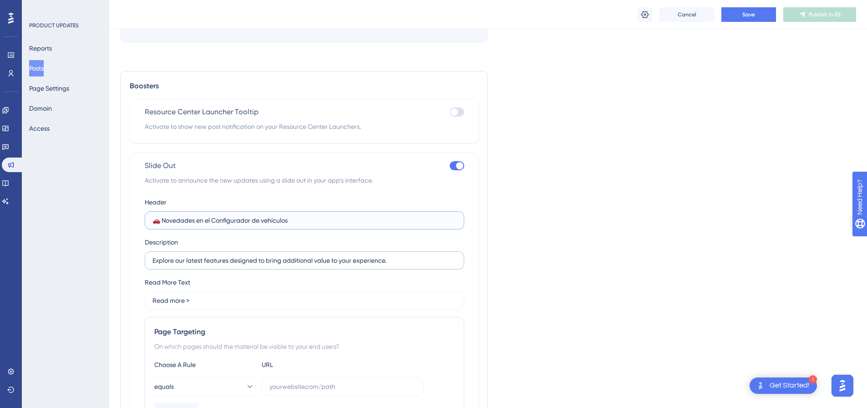
scroll to position [863, 0]
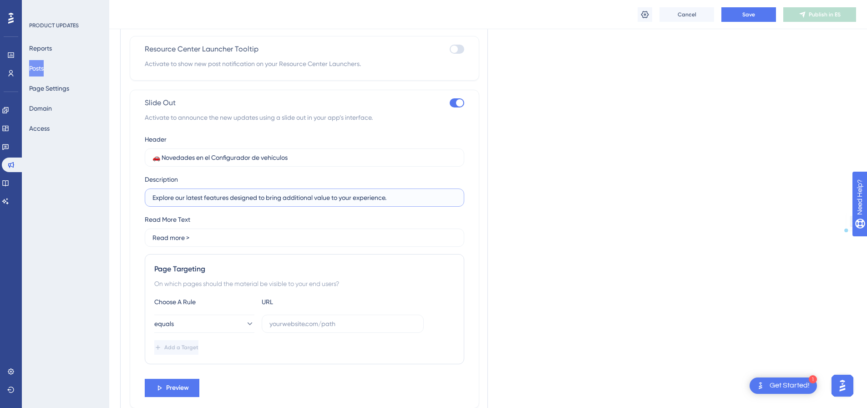
drag, startPoint x: 397, startPoint y: 198, endPoint x: 111, endPoint y: 186, distance: 286.6
paste input "Nuevos modelos y actualizaciones [PERSON_NAME] Leer más >"
drag, startPoint x: 286, startPoint y: 198, endPoint x: 359, endPoint y: 194, distance: 73.4
click at [359, 194] on input "Nuevos modelos y actualizaciones [PERSON_NAME] Leer más >" at bounding box center [304, 198] width 304 height 10
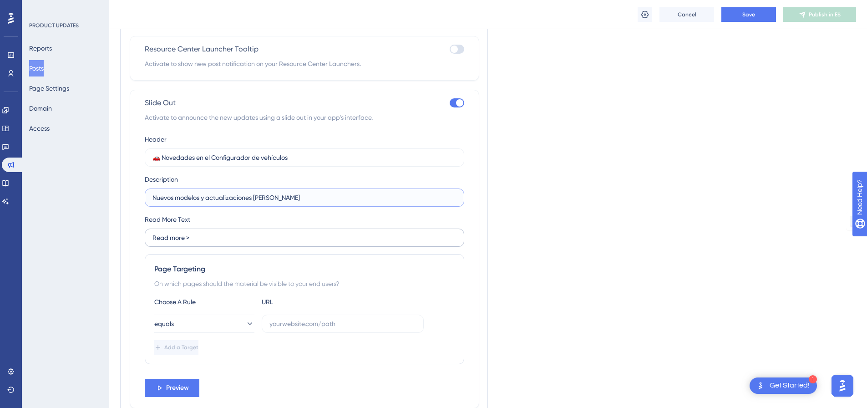
type input "Nuevos modelos y actualizaciones [PERSON_NAME]"
drag, startPoint x: 219, startPoint y: 240, endPoint x: 61, endPoint y: 229, distance: 158.4
paste input "Leer más"
type input "Leer más >"
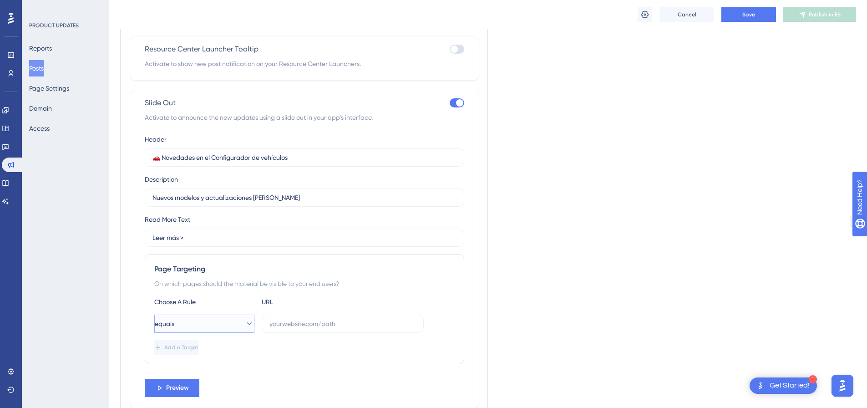
click at [234, 319] on button "equals" at bounding box center [204, 324] width 100 height 18
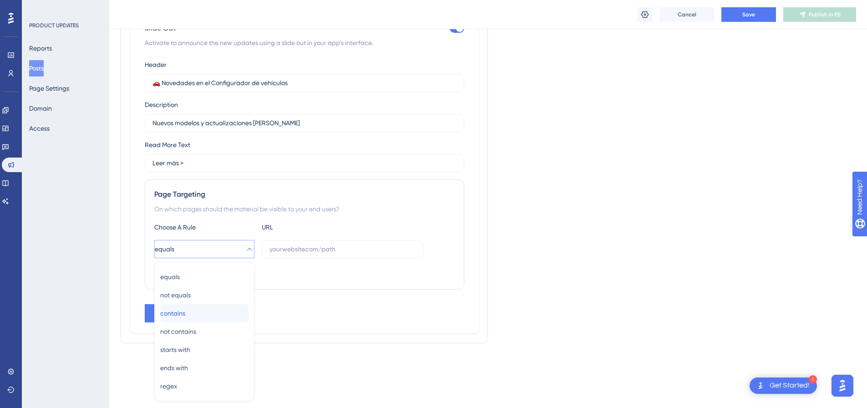
click at [195, 310] on div "contains contains" at bounding box center [204, 313] width 88 height 18
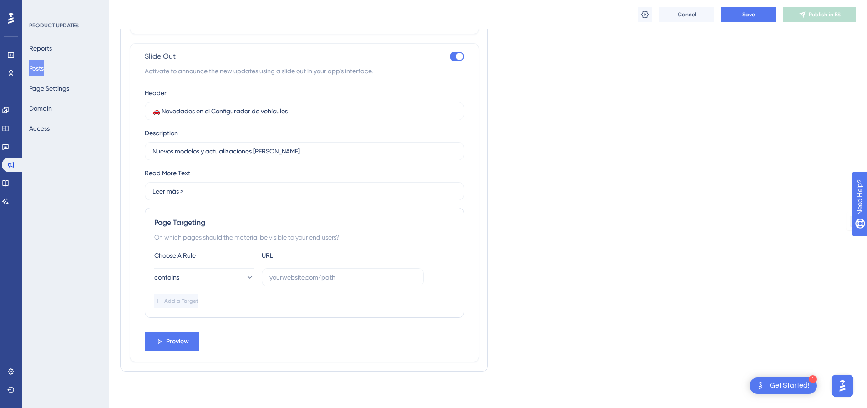
scroll to position [909, 0]
click at [369, 269] on label at bounding box center [343, 277] width 162 height 18
click at [369, 272] on input "text" at bounding box center [342, 277] width 147 height 10
drag, startPoint x: 369, startPoint y: 269, endPoint x: 350, endPoint y: 277, distance: 20.9
click at [350, 277] on input "text" at bounding box center [342, 277] width 147 height 10
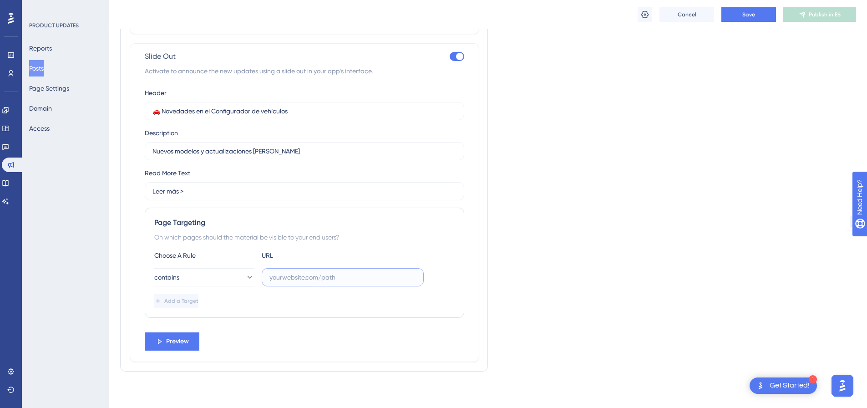
paste input "/wp-admin/"
type input "/wp-admin/"
click at [169, 341] on span "Preview" at bounding box center [177, 341] width 23 height 11
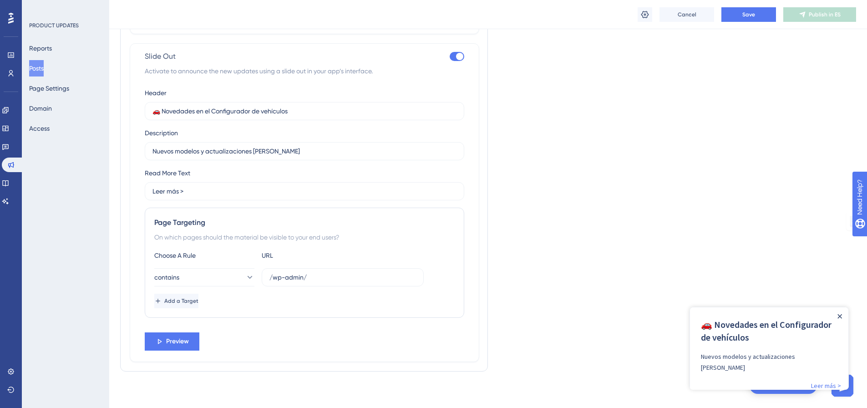
click at [839, 317] on icon "Close Announcement" at bounding box center [840, 316] width 4 height 4
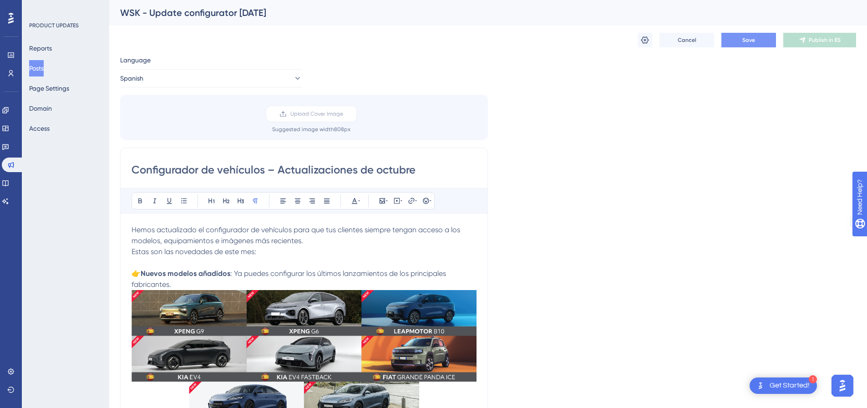
click at [737, 44] on button "Save" at bounding box center [748, 40] width 55 height 15
click at [797, 38] on button "Publish in ES" at bounding box center [819, 40] width 73 height 15
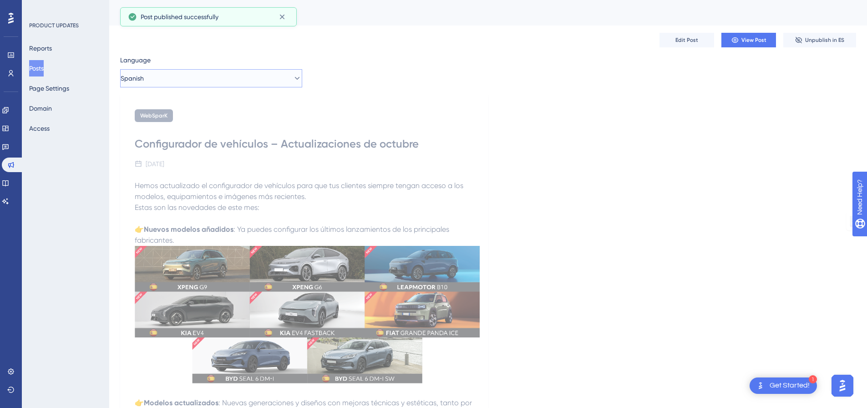
click at [198, 76] on button "Spanish" at bounding box center [211, 78] width 182 height 18
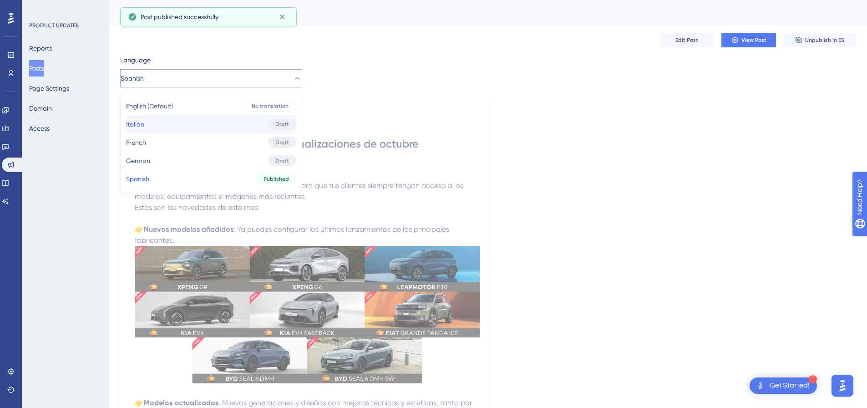
click at [192, 125] on button "Italian Italian Draft" at bounding box center [211, 124] width 170 height 18
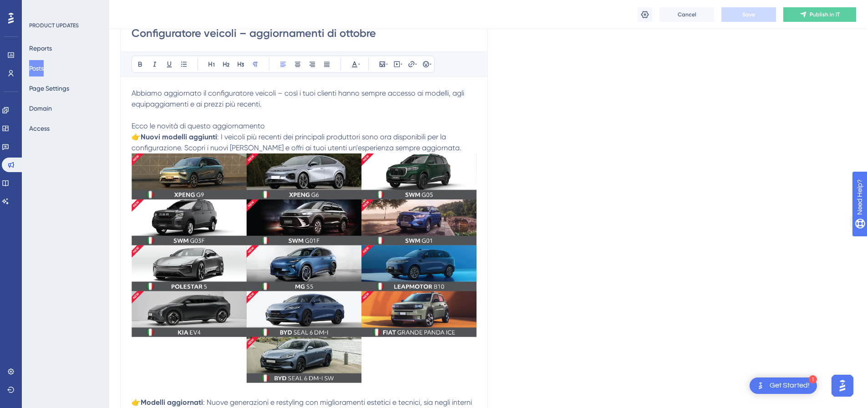
scroll to position [137, 0]
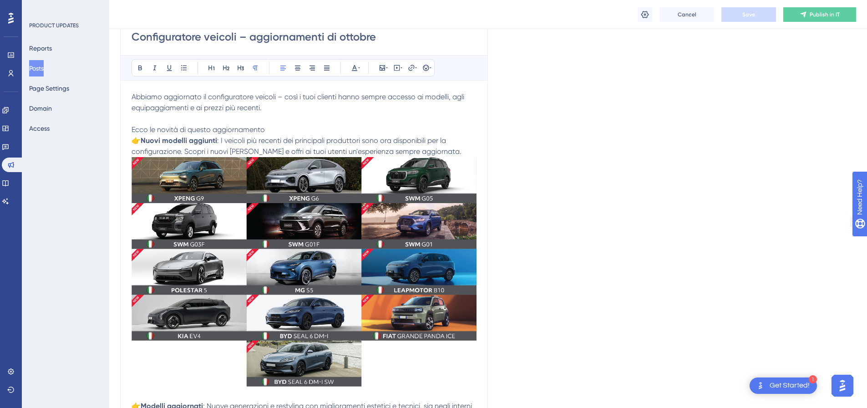
click at [438, 145] on p "👉 Nuovi modelli aggiunti : I veicoli più recenti dei principali produttori sono…" at bounding box center [304, 146] width 345 height 22
click at [438, 149] on p "👉 Nuovi modelli aggiunti : I veicoli più recenti dei principali produttori sono…" at bounding box center [304, 146] width 345 height 22
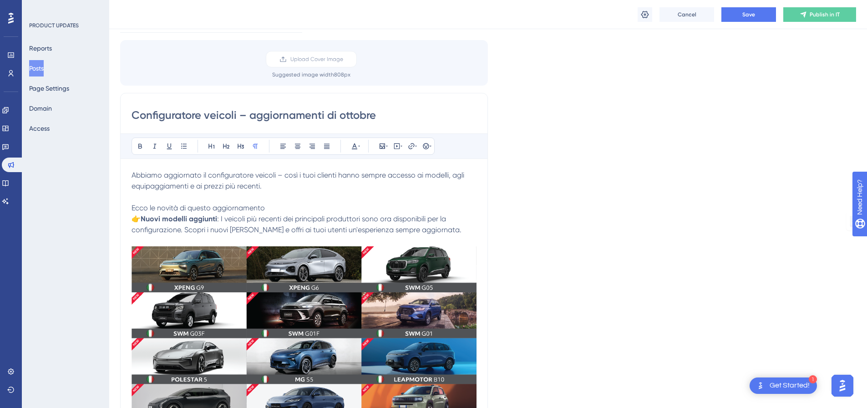
scroll to position [0, 0]
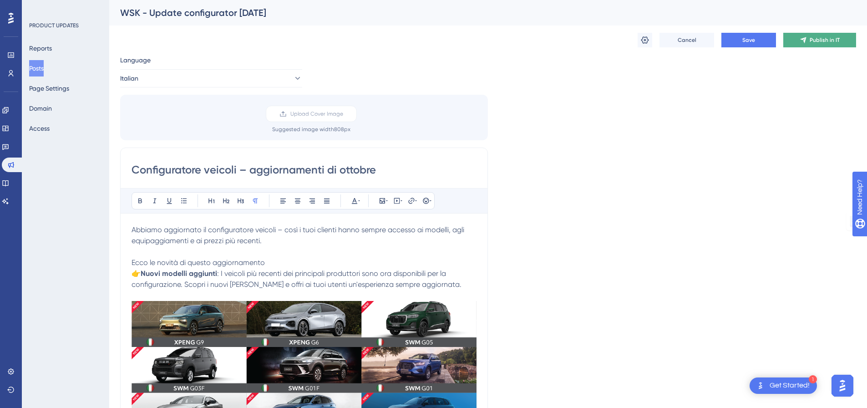
click at [807, 37] on icon at bounding box center [803, 39] width 7 height 7
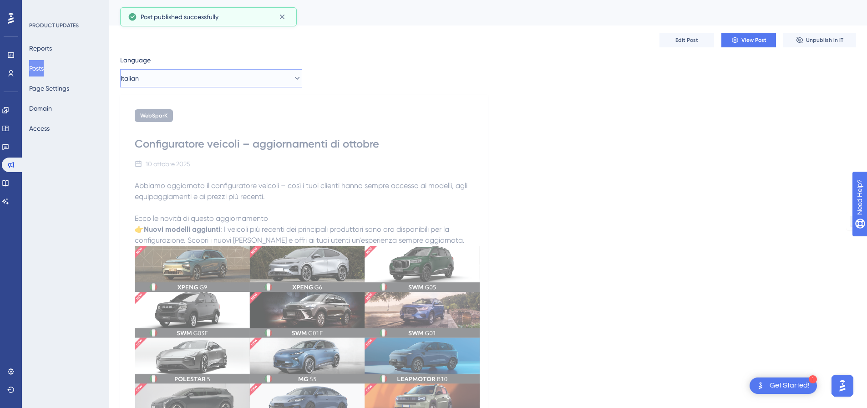
click at [216, 76] on button "Italian" at bounding box center [211, 78] width 182 height 18
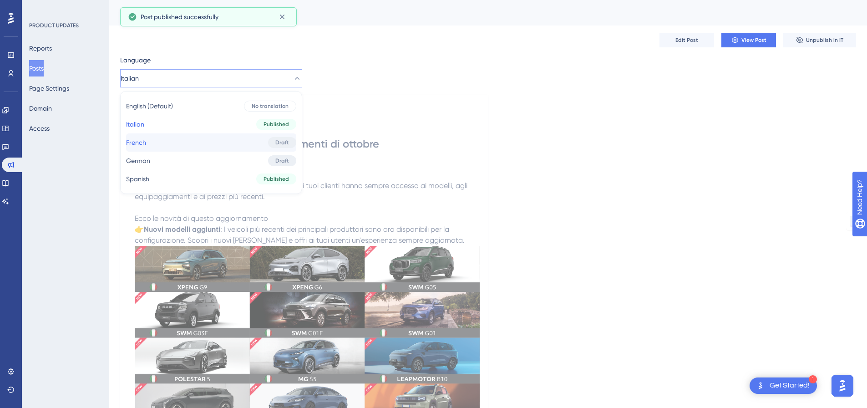
click at [197, 142] on button "French French Draft" at bounding box center [211, 142] width 170 height 18
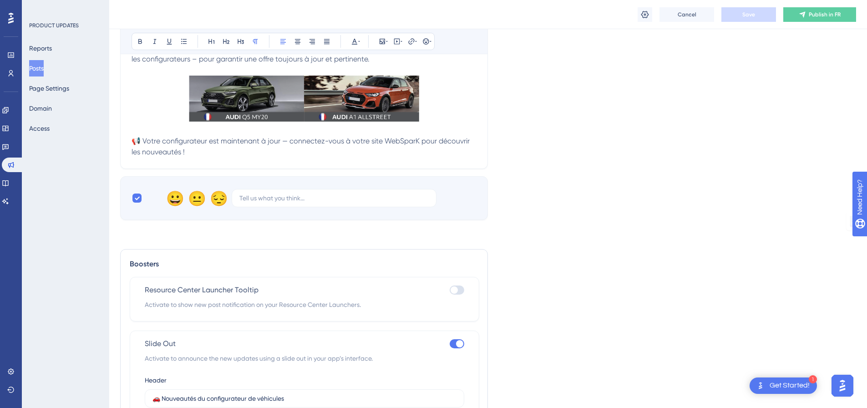
scroll to position [675, 0]
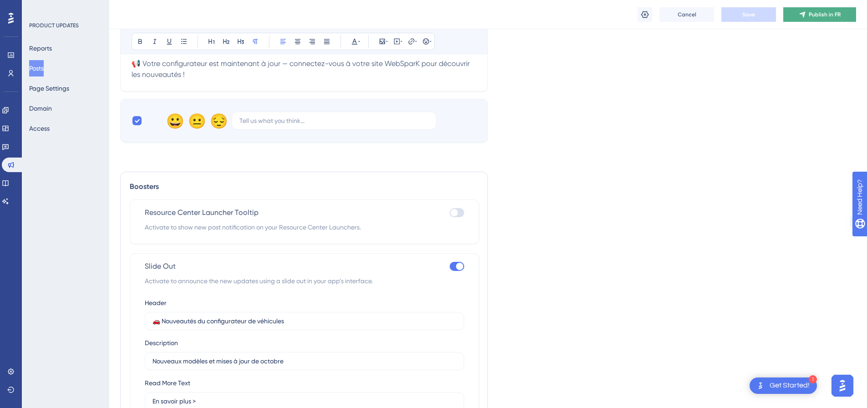
click at [815, 15] on span "Publish in FR" at bounding box center [825, 14] width 32 height 7
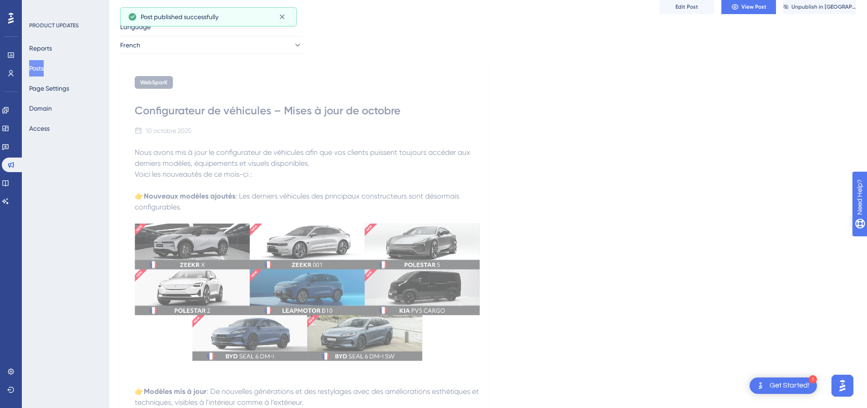
scroll to position [0, 0]
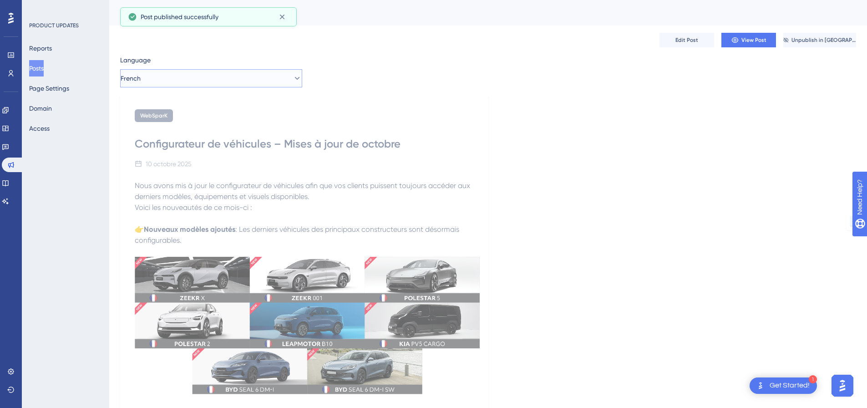
click at [241, 75] on button "French" at bounding box center [211, 78] width 182 height 18
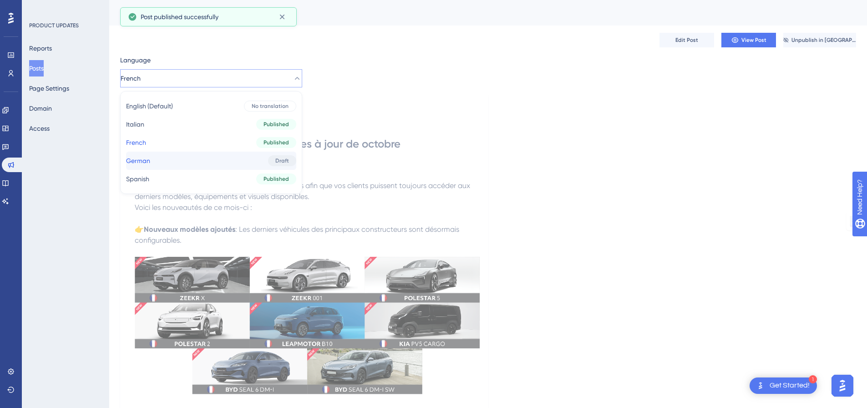
click at [203, 157] on button "[PERSON_NAME] Draft" at bounding box center [211, 161] width 170 height 18
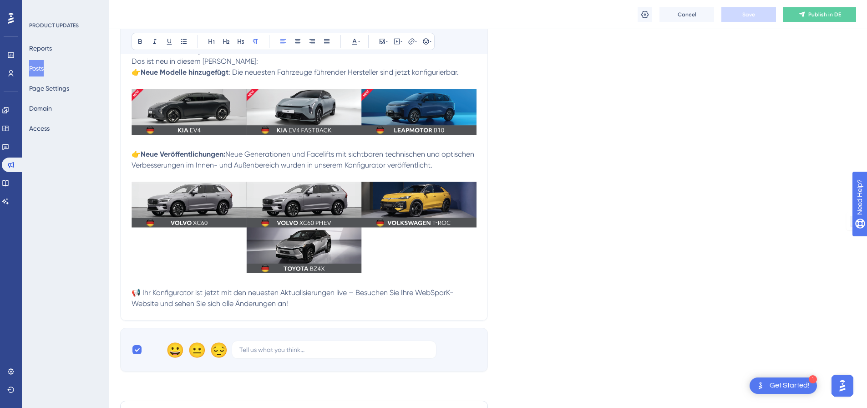
scroll to position [46, 0]
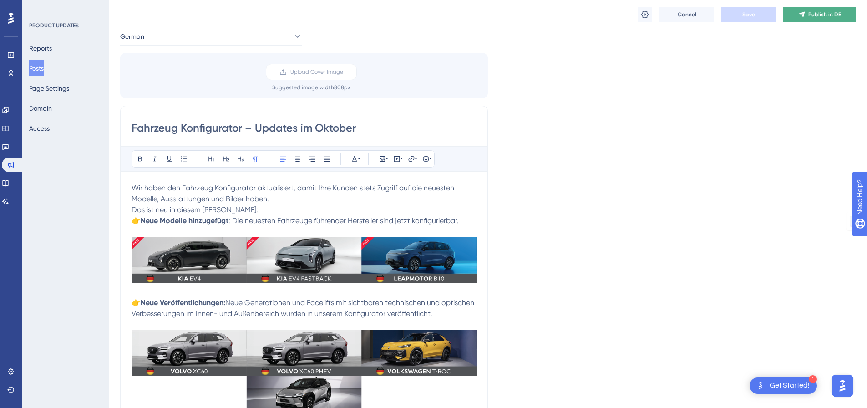
click at [833, 11] on span "Publish in DE" at bounding box center [824, 14] width 33 height 7
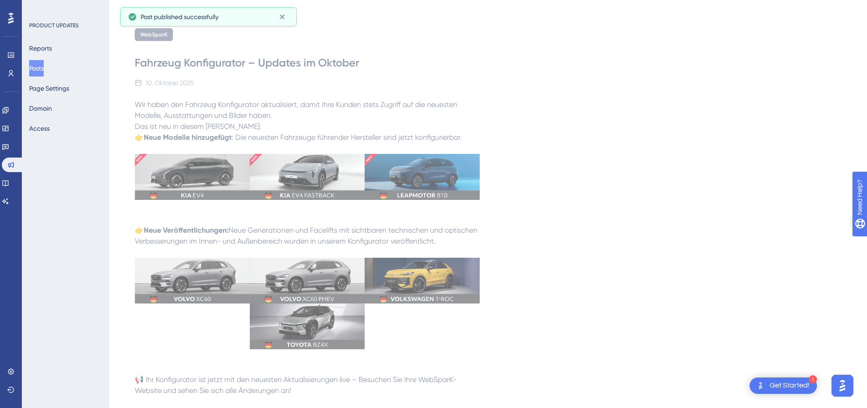
scroll to position [0, 0]
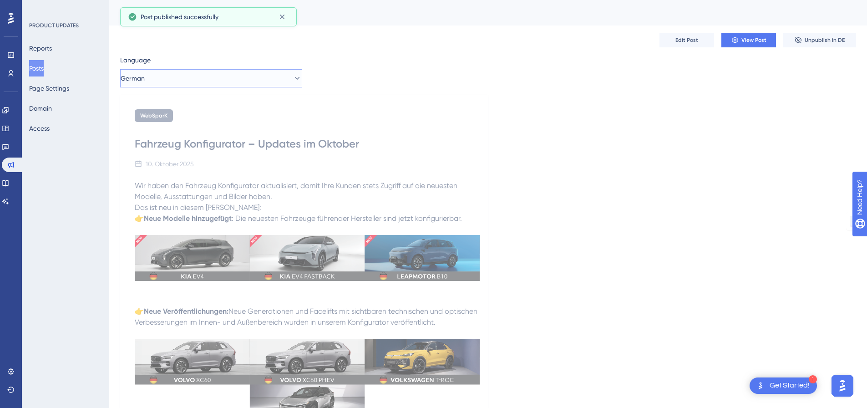
click at [219, 85] on button "German" at bounding box center [211, 78] width 182 height 18
